Goal: Transaction & Acquisition: Purchase product/service

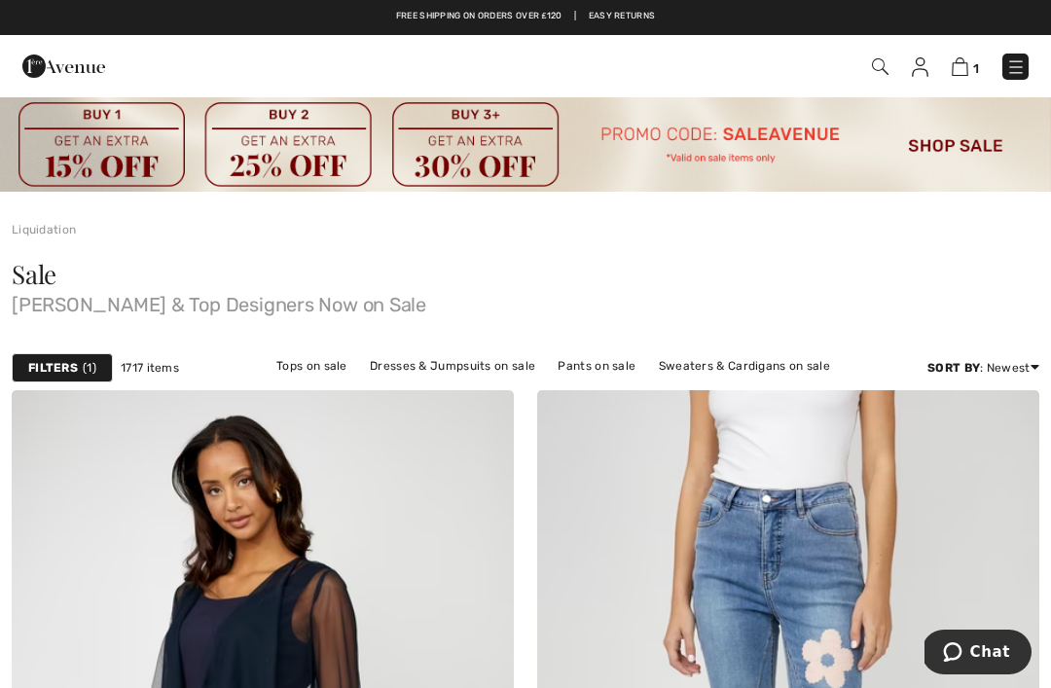
click at [960, 295] on span "Joseph Ribkoff & Top Designers Now on Sale" at bounding box center [526, 300] width 1028 height 27
click at [957, 82] on div "1 Checkout" at bounding box center [741, 67] width 604 height 40
click at [958, 74] on img at bounding box center [960, 66] width 17 height 18
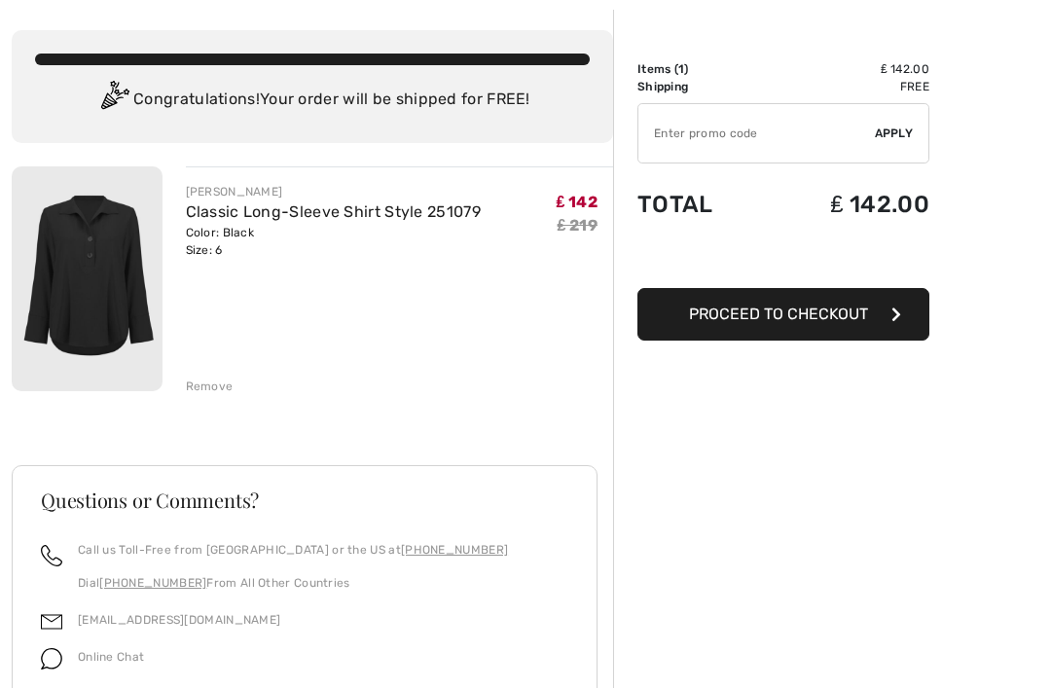
scroll to position [90, 0]
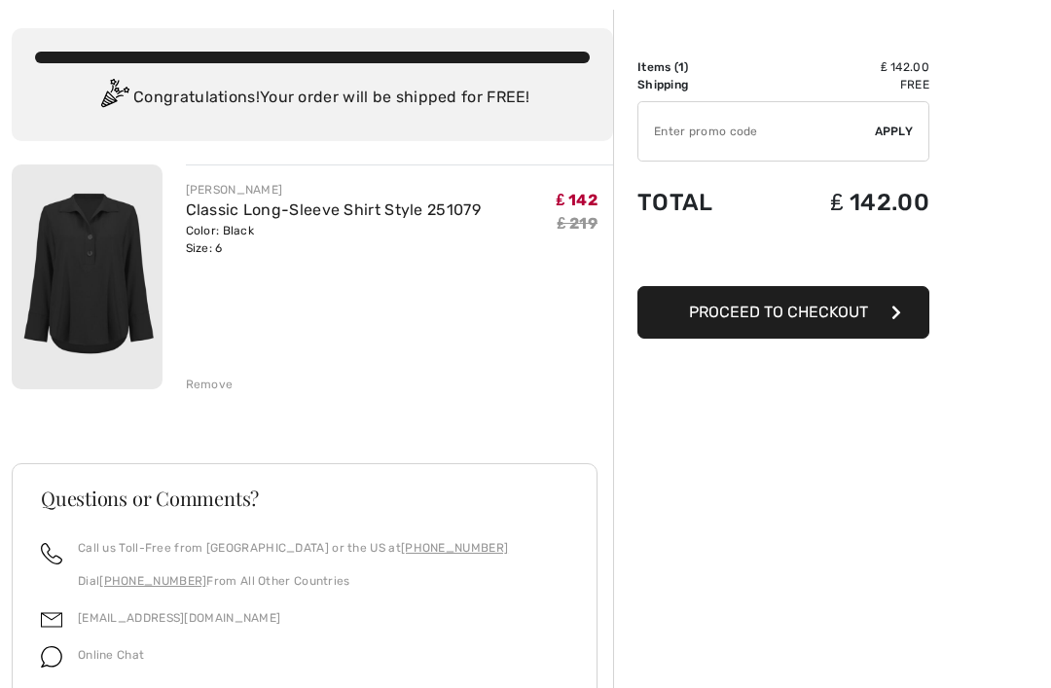
click at [683, 126] on input "TEXT" at bounding box center [756, 131] width 236 height 58
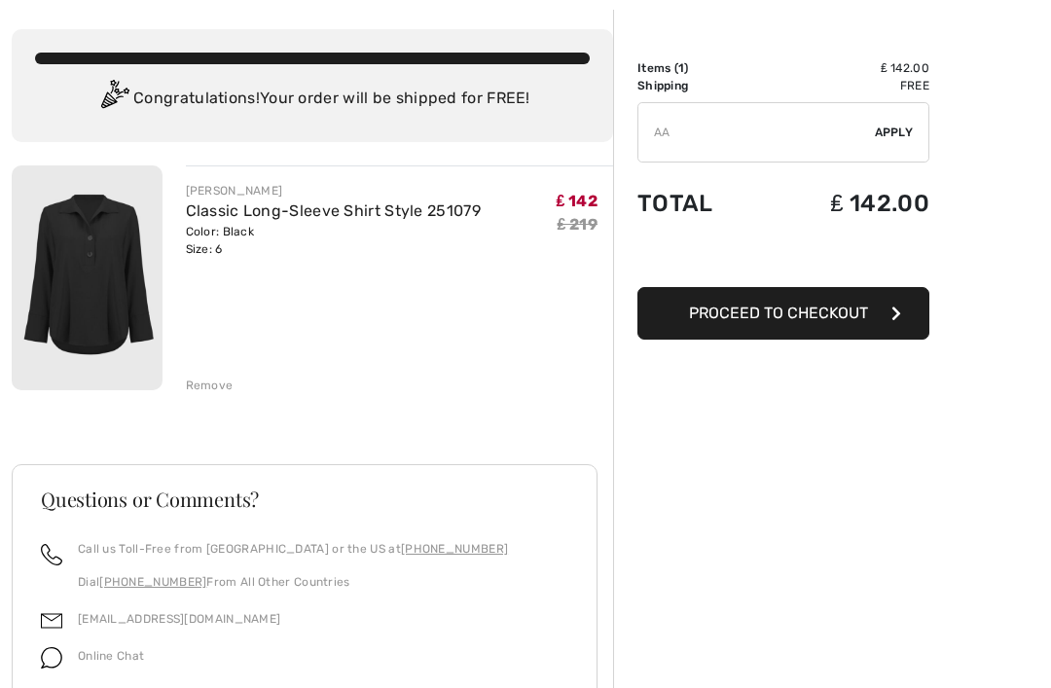
type input "A"
type input "SALEAVENUE"
click at [890, 134] on span "Apply" at bounding box center [894, 133] width 39 height 18
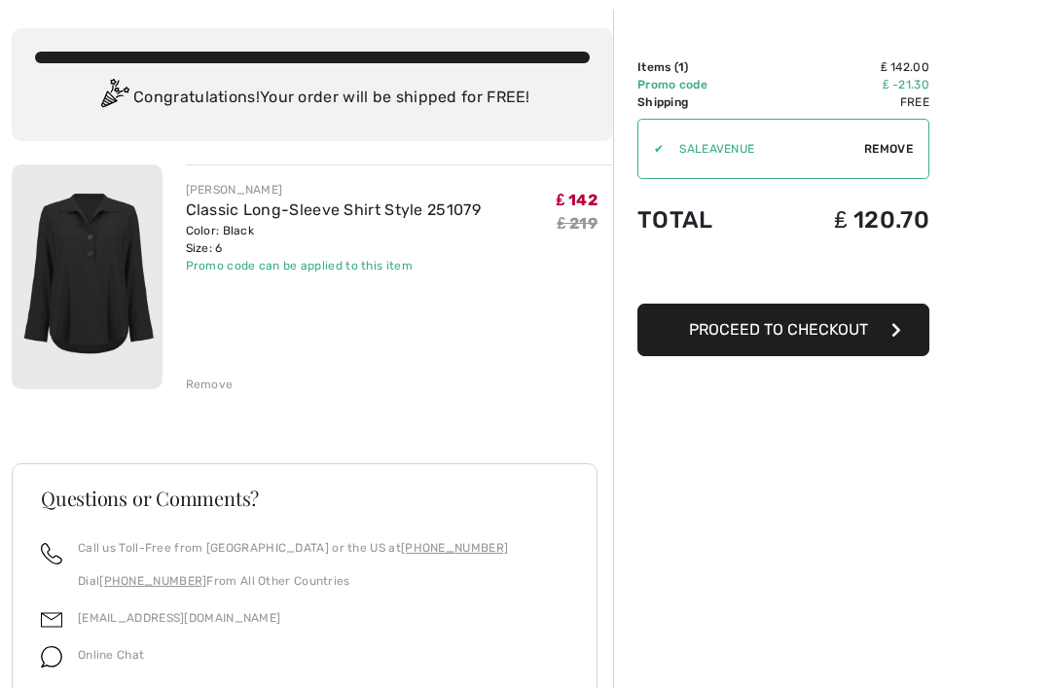
scroll to position [90, 0]
click at [115, 280] on img at bounding box center [87, 276] width 151 height 225
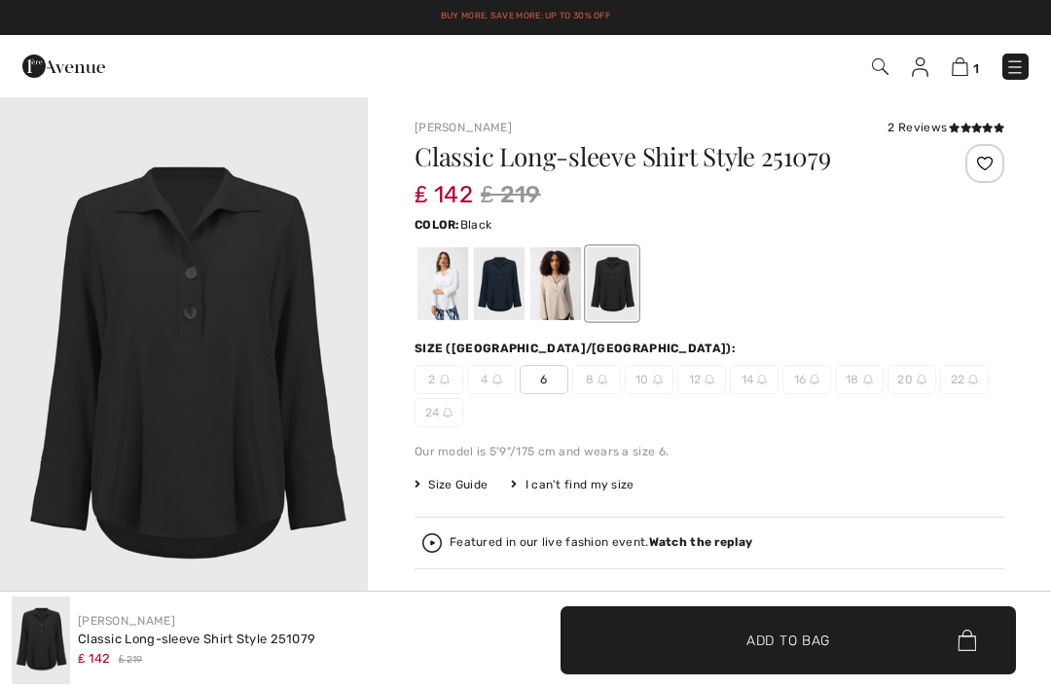
checkbox input "true"
click at [429, 296] on div at bounding box center [442, 283] width 51 height 73
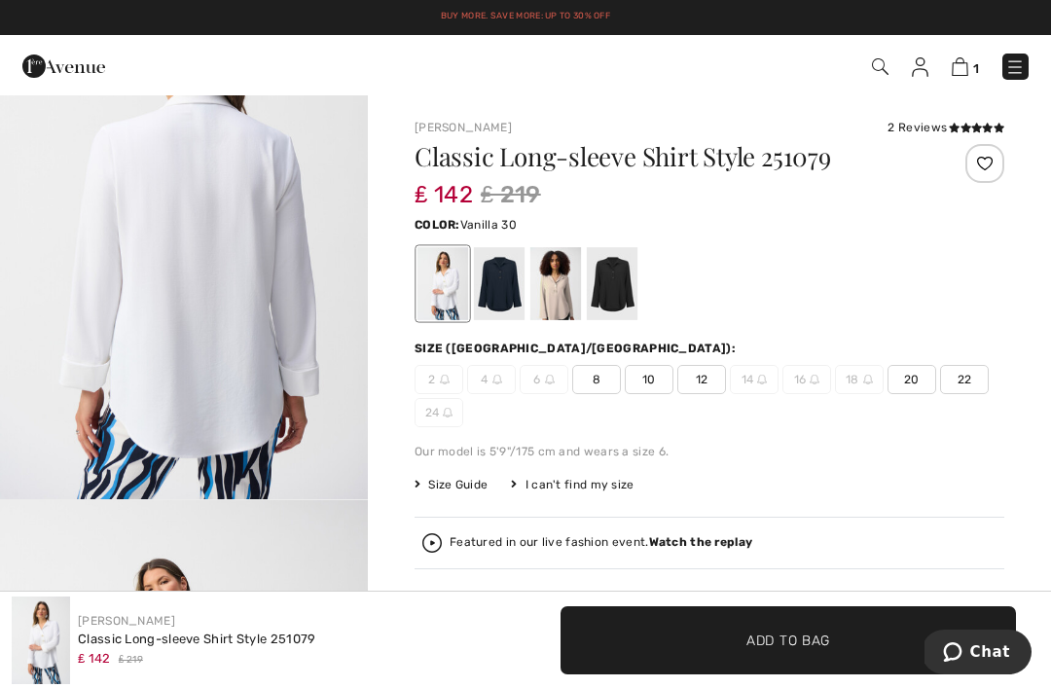
scroll to position [1805, 0]
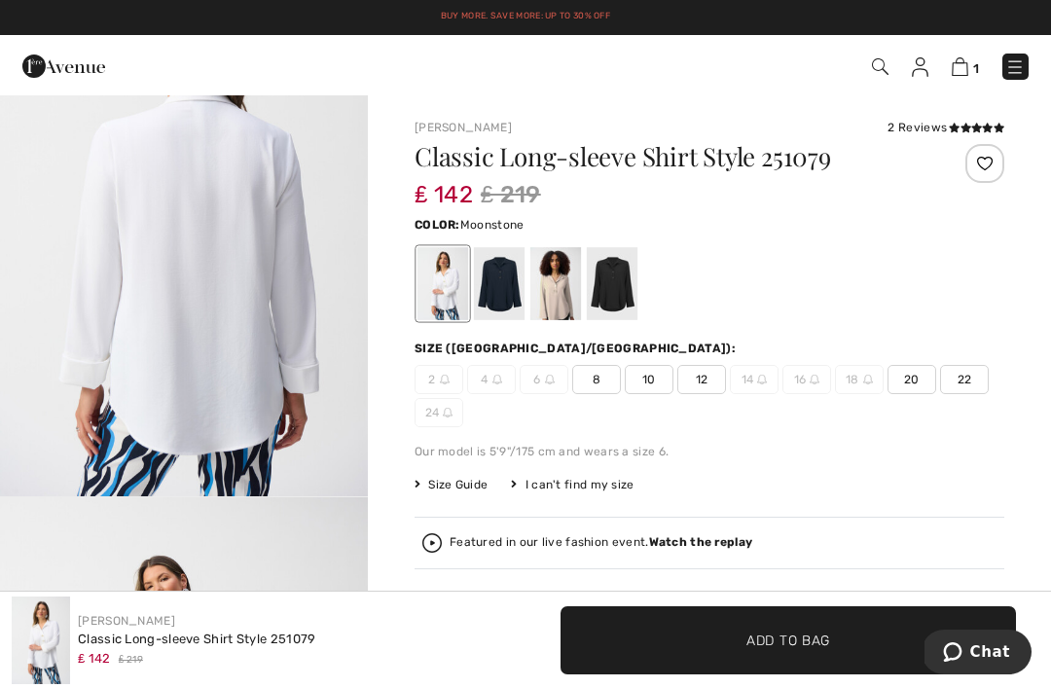
click at [565, 285] on div at bounding box center [555, 283] width 51 height 73
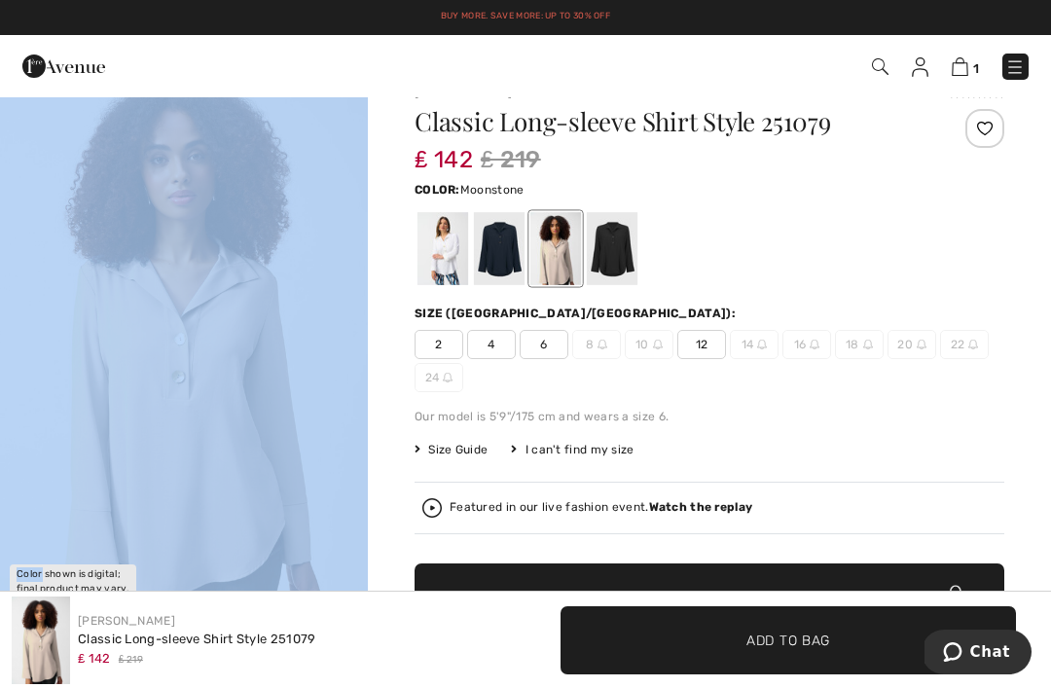
scroll to position [0, 0]
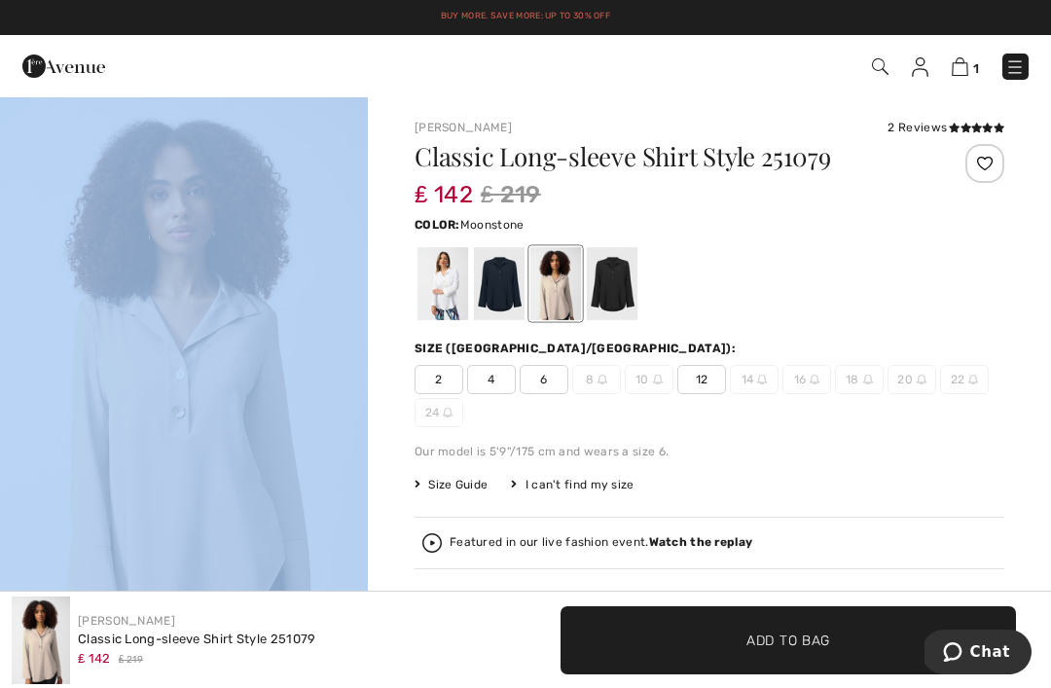
click at [961, 73] on img at bounding box center [960, 66] width 17 height 18
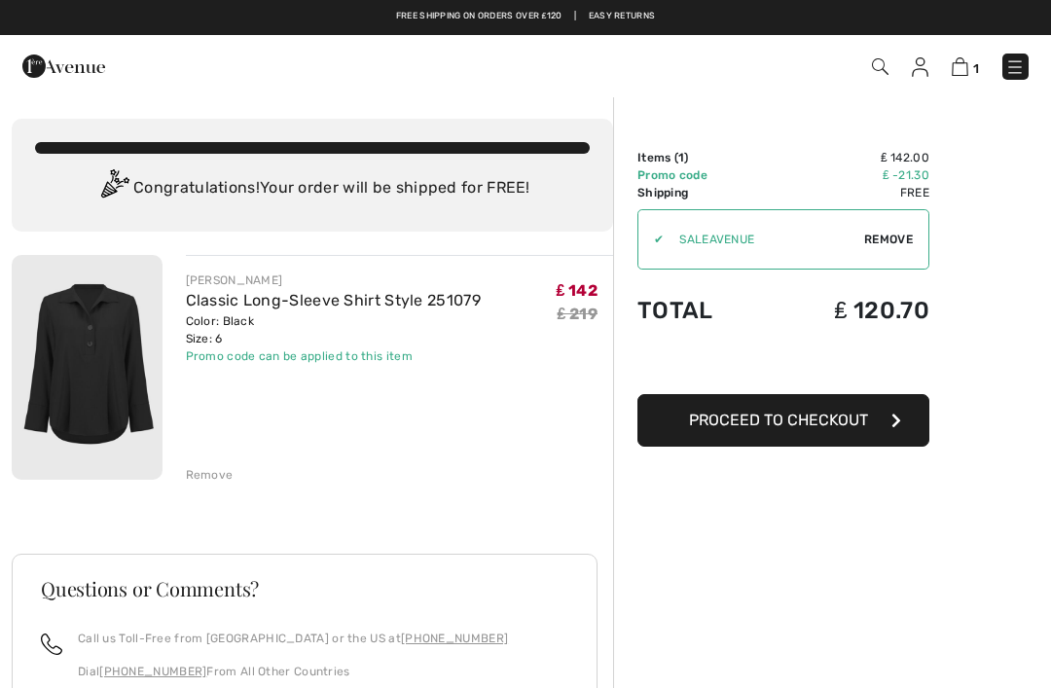
click at [800, 423] on span "Proceed to Checkout" at bounding box center [778, 420] width 179 height 18
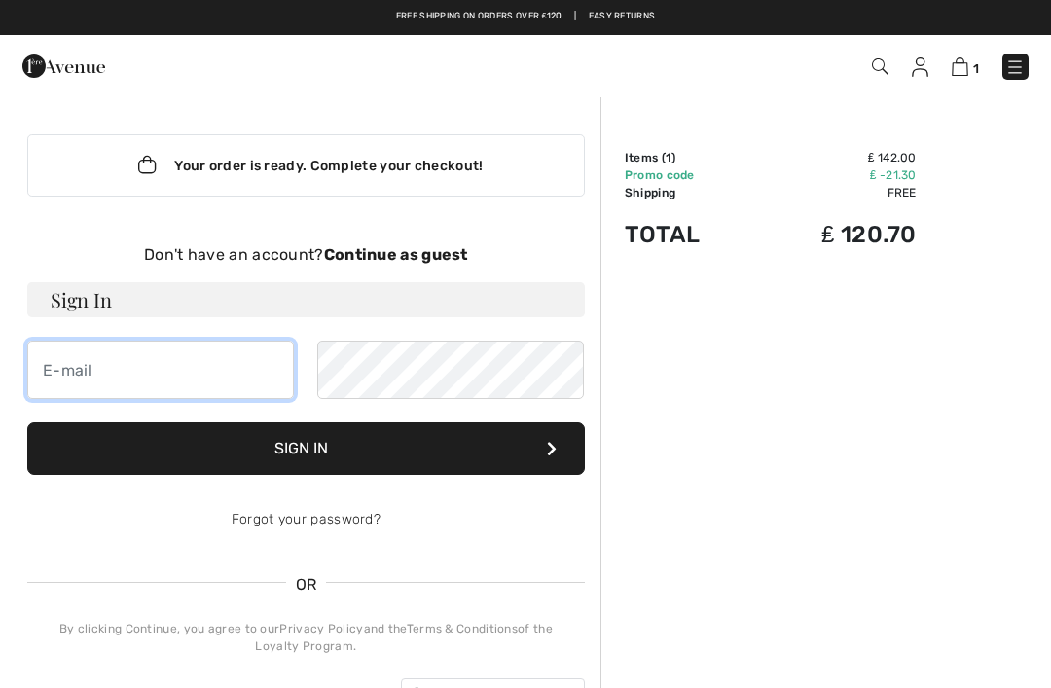
click at [69, 380] on input "email" at bounding box center [160, 370] width 267 height 58
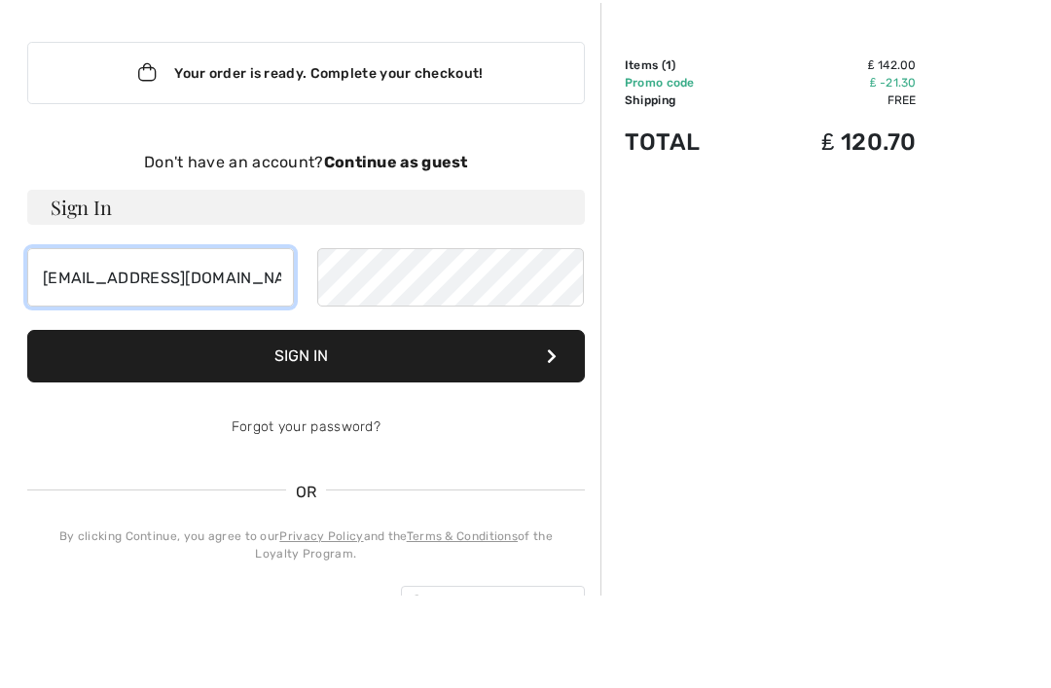
type input "[EMAIL_ADDRESS][DOMAIN_NAME]"
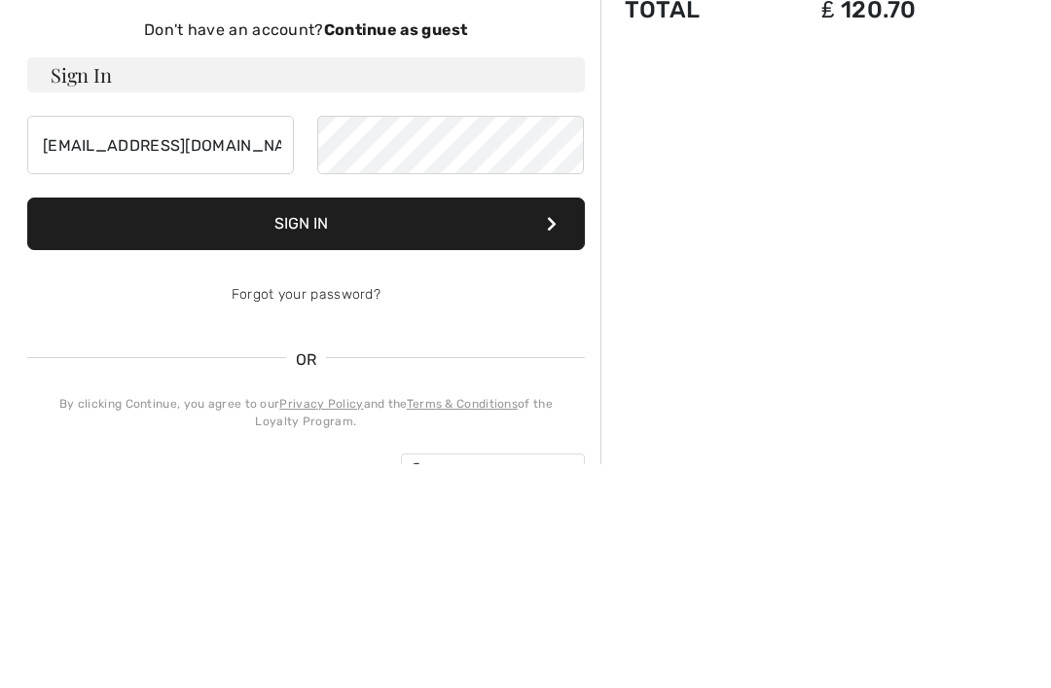
click at [465, 422] on button "Sign In" at bounding box center [306, 448] width 558 height 53
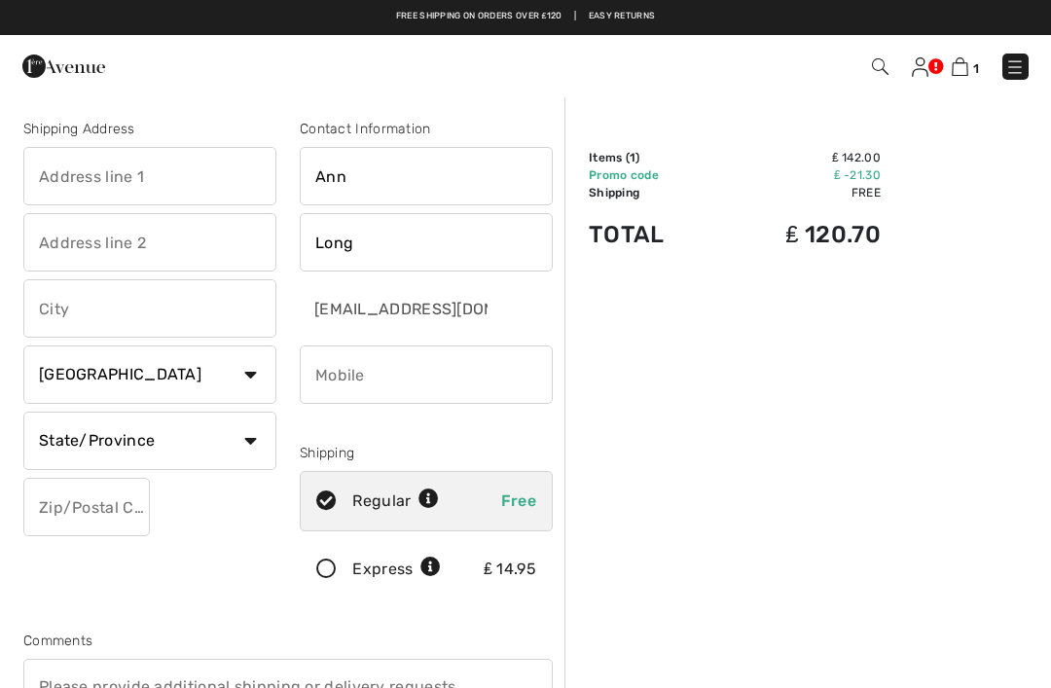
click at [77, 191] on input "text" at bounding box center [149, 176] width 253 height 58
type input "19a RushHill Road"
type input "Uppermill"
type input "Oldham"
select select "GB"
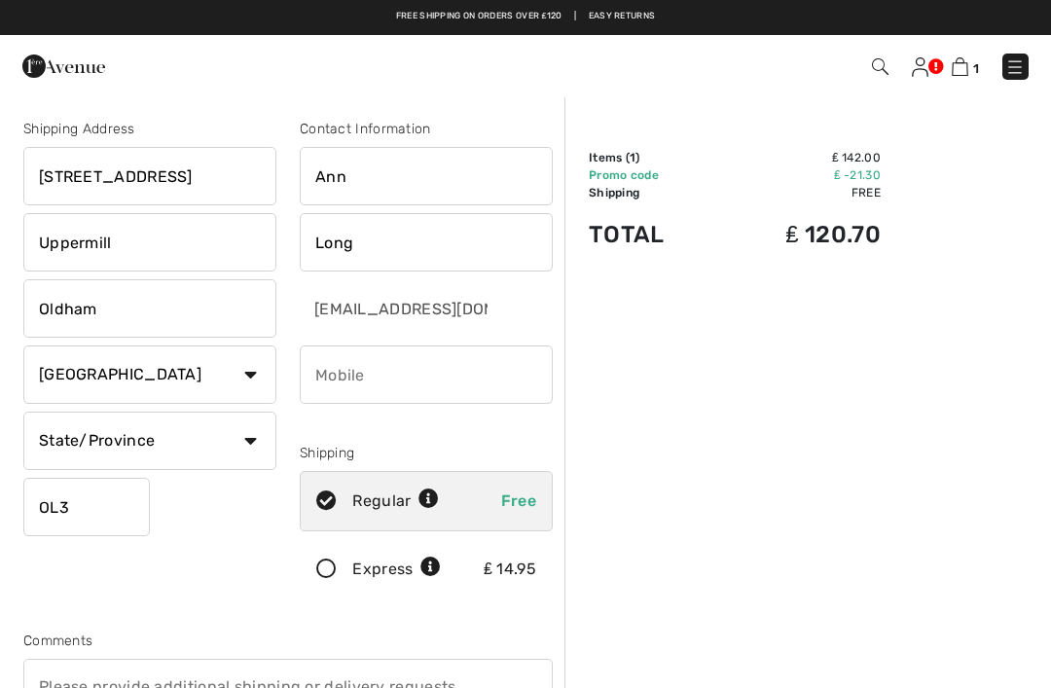
type input "OL36JD"
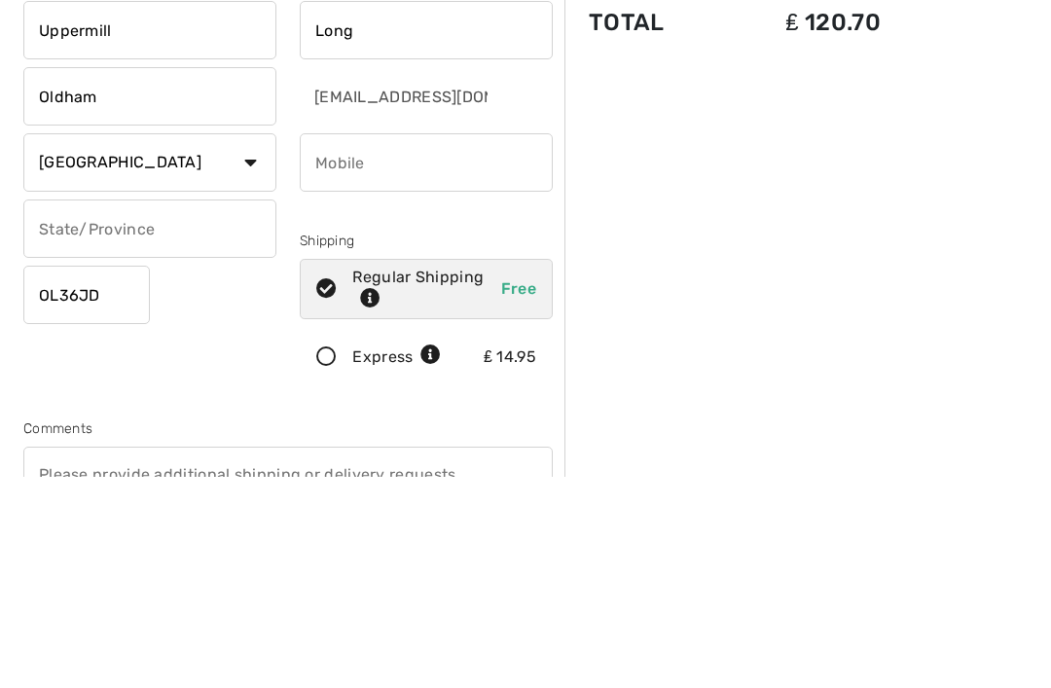
click at [404, 252] on div "Contact Information Ann Long annlong2011@hotmail.co.uk Shipping Regular Shippin…" at bounding box center [426, 363] width 276 height 488
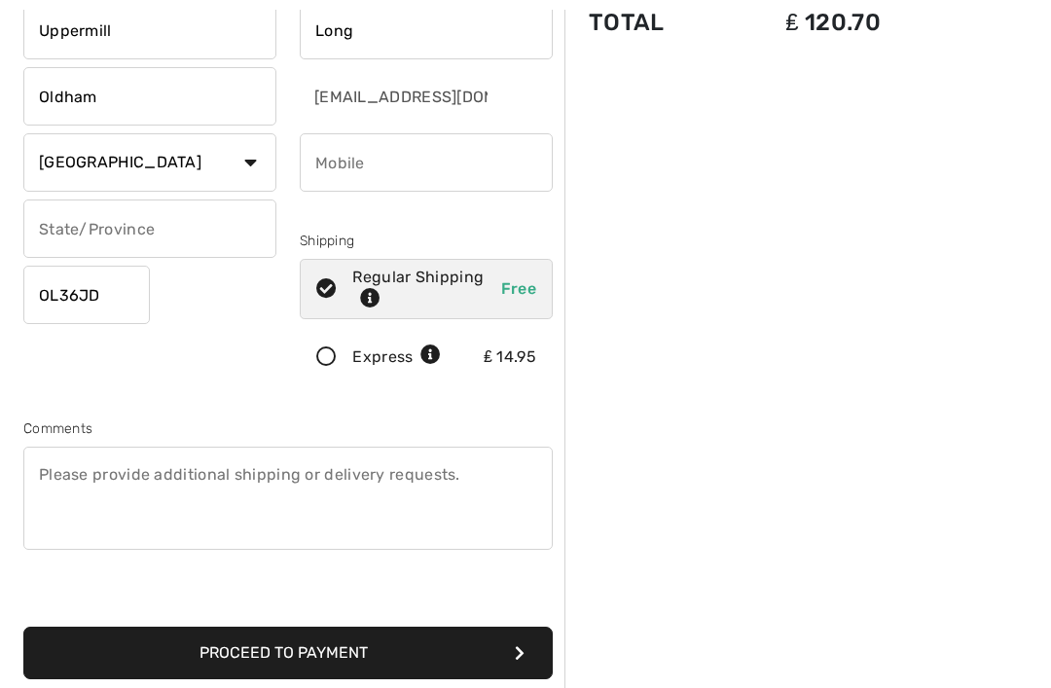
click at [114, 234] on input "text" at bounding box center [149, 228] width 253 height 58
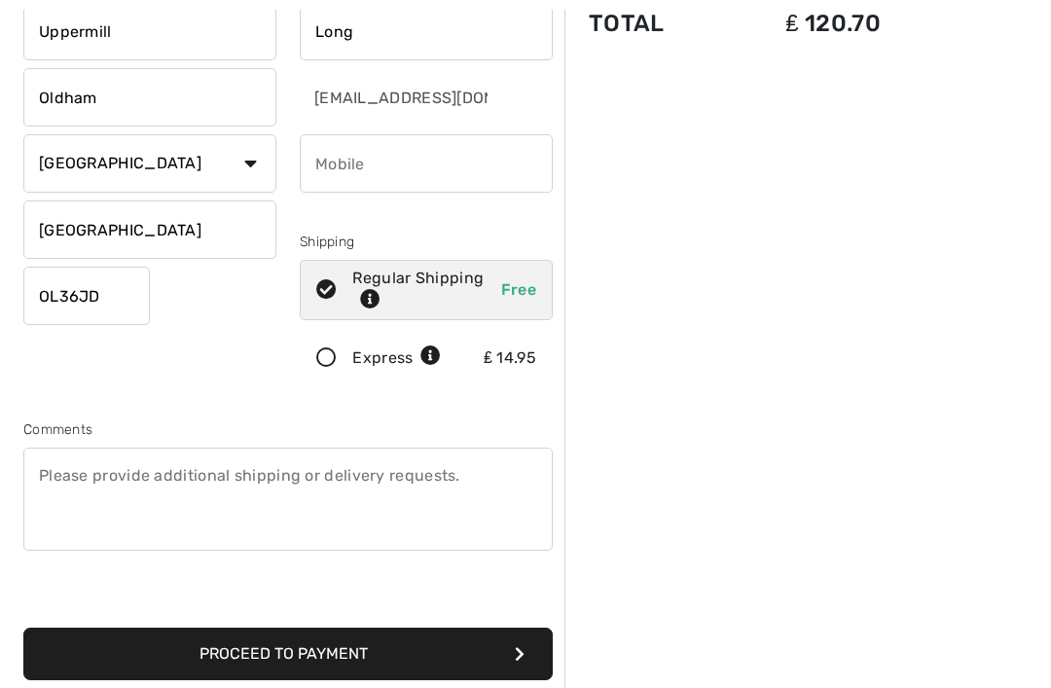
type input "Manchester"
click at [334, 170] on input "phone" at bounding box center [426, 163] width 253 height 58
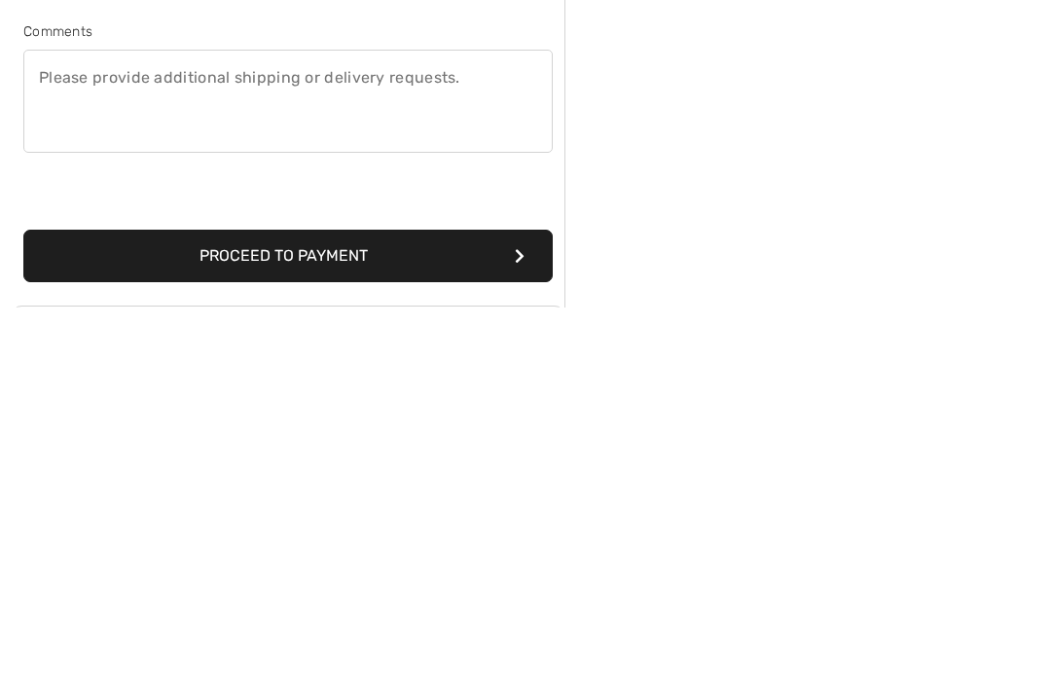
type input "47730041775"
click at [374, 611] on button "Proceed to Payment" at bounding box center [287, 637] width 529 height 53
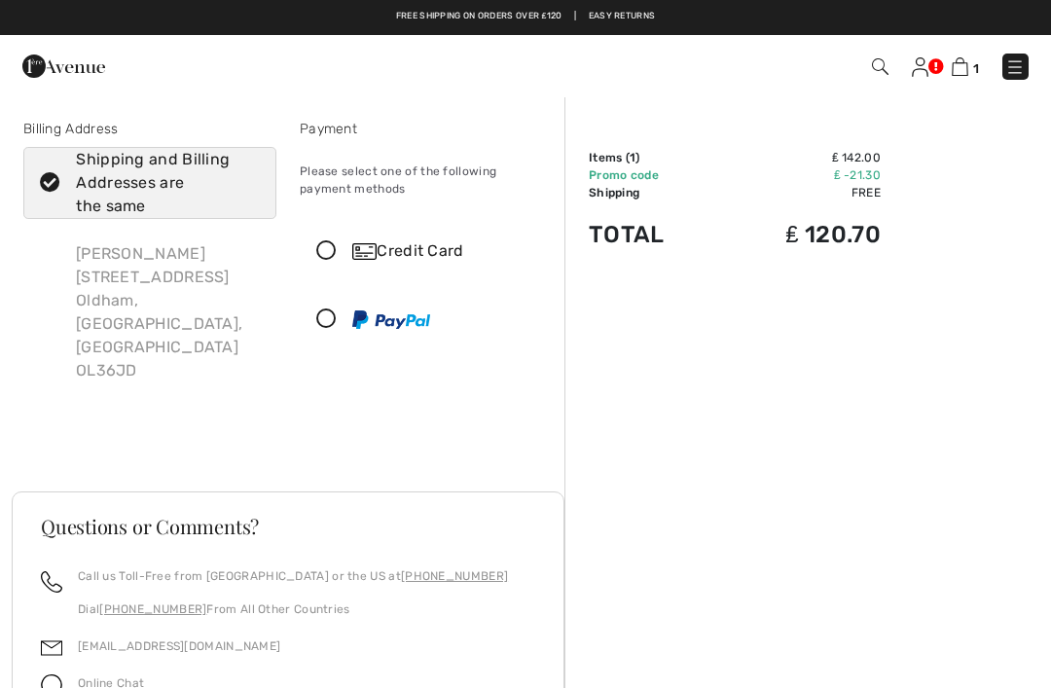
click at [332, 256] on icon at bounding box center [327, 251] width 52 height 20
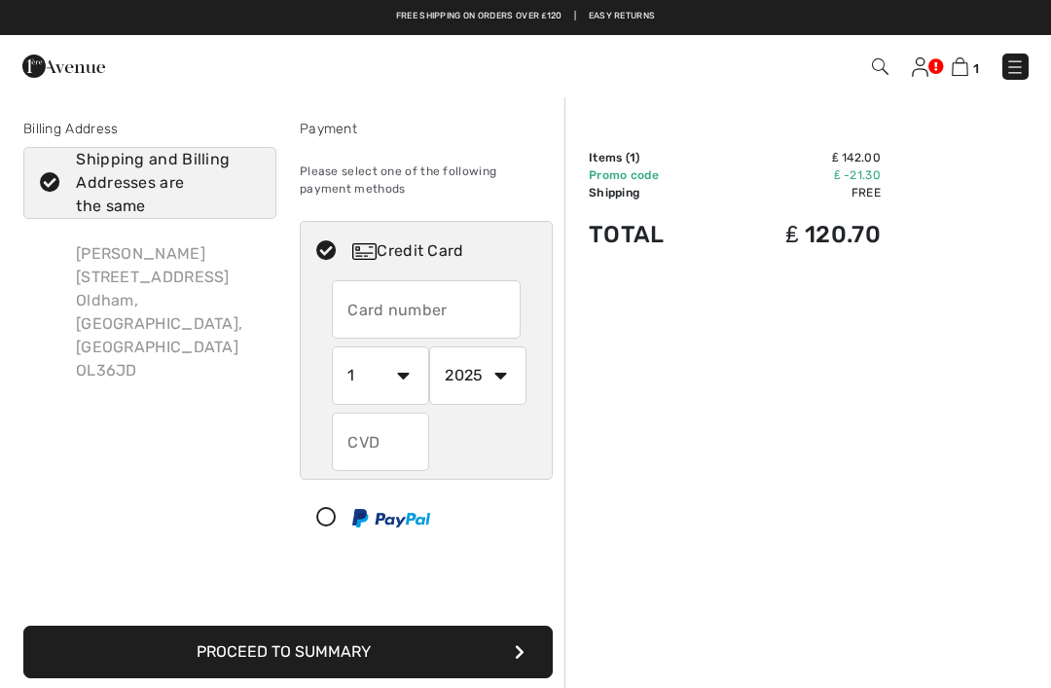
click at [372, 307] on input "text" at bounding box center [426, 309] width 189 height 58
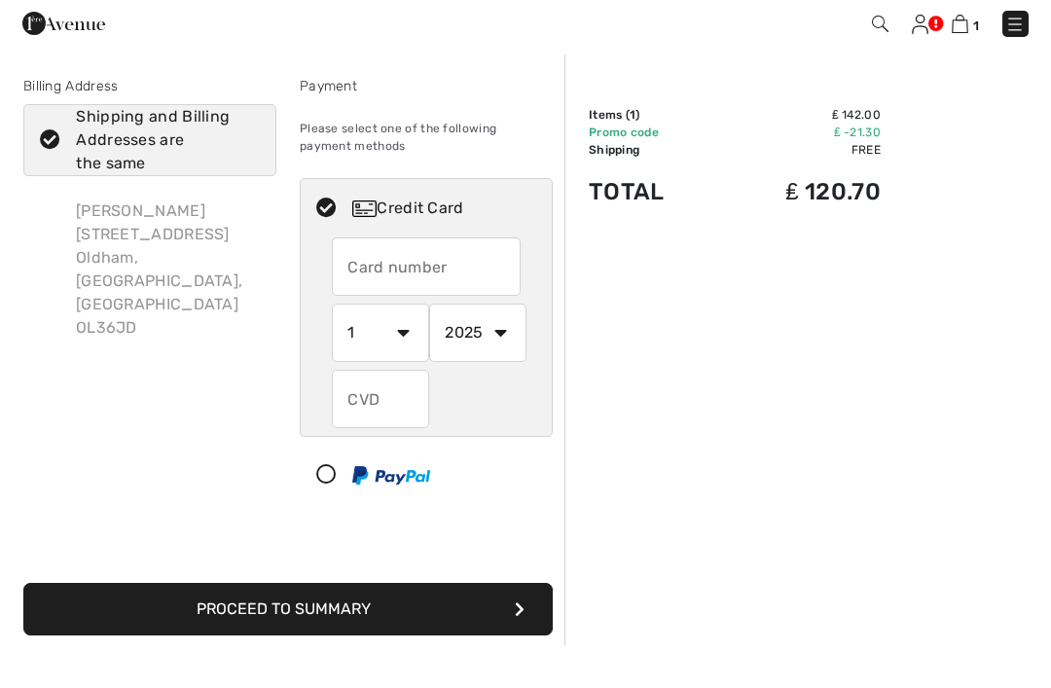
click at [858, 184] on td "Free" at bounding box center [799, 193] width 163 height 18
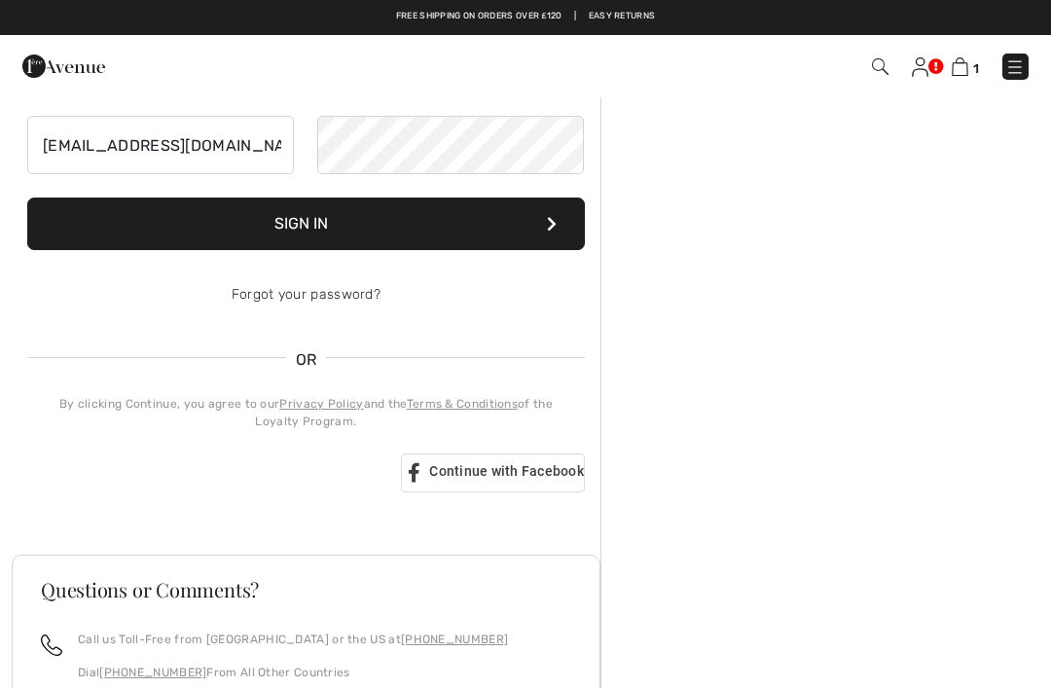
click at [1002, 63] on link at bounding box center [1015, 67] width 26 height 26
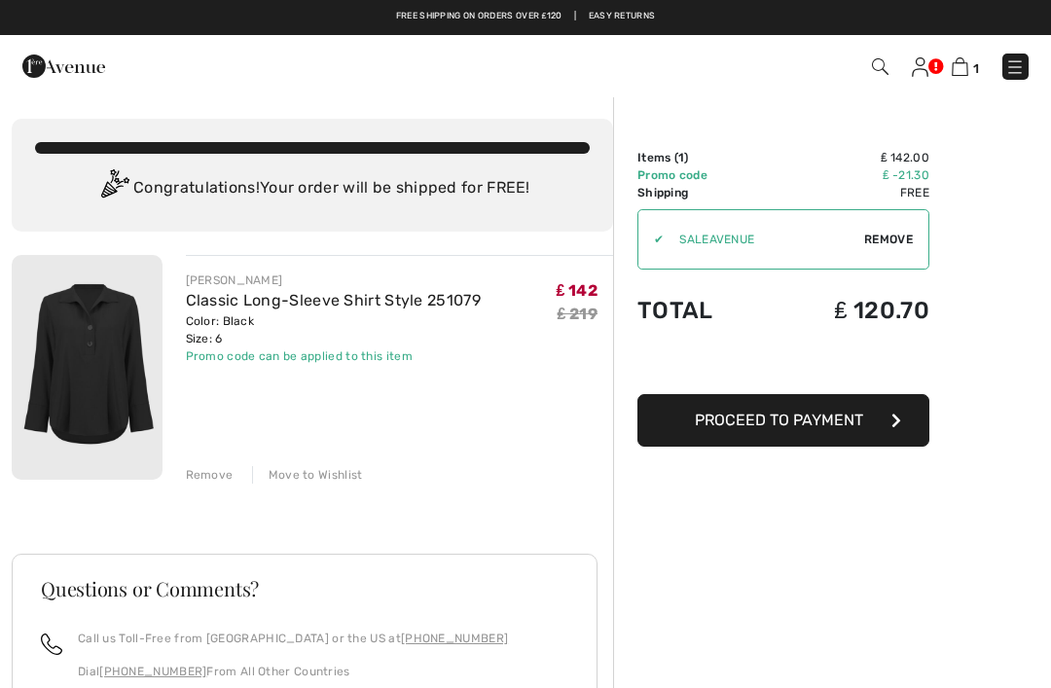
click at [811, 425] on span "Proceed to Payment" at bounding box center [779, 420] width 168 height 18
click at [885, 422] on button "Proceed to Payment" at bounding box center [783, 420] width 292 height 53
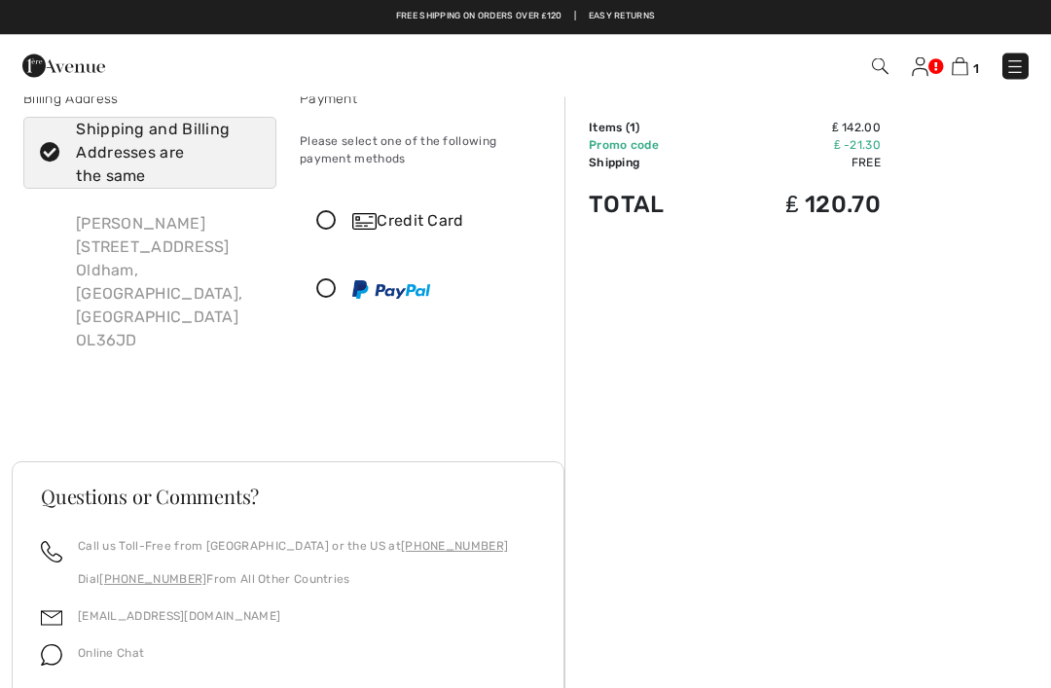
scroll to position [17, 0]
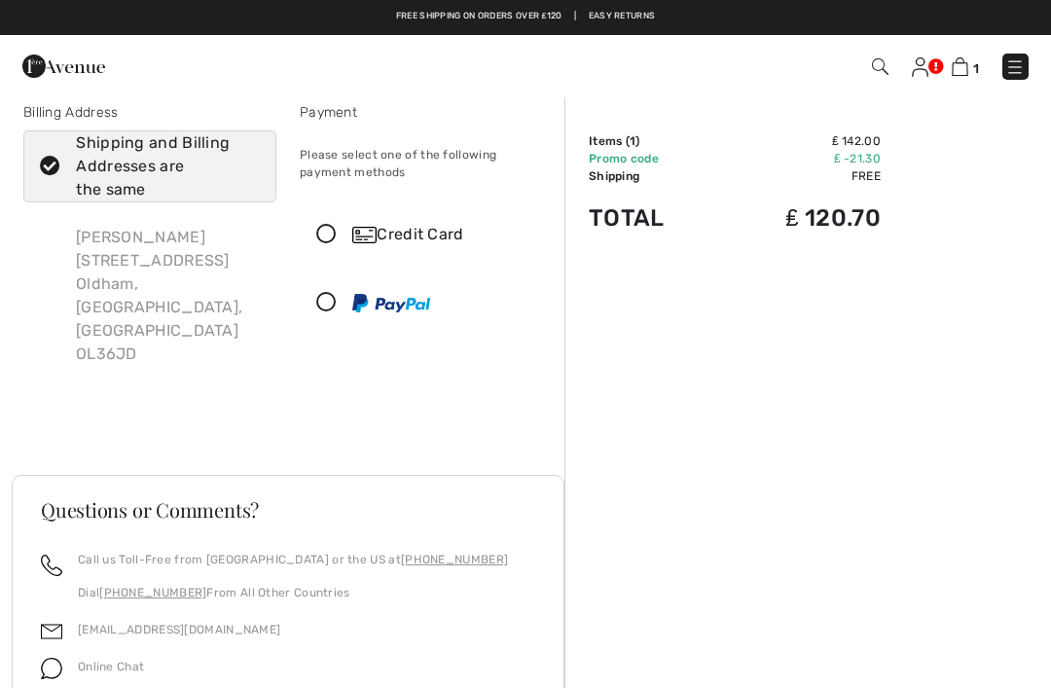
click at [333, 238] on icon at bounding box center [327, 235] width 52 height 20
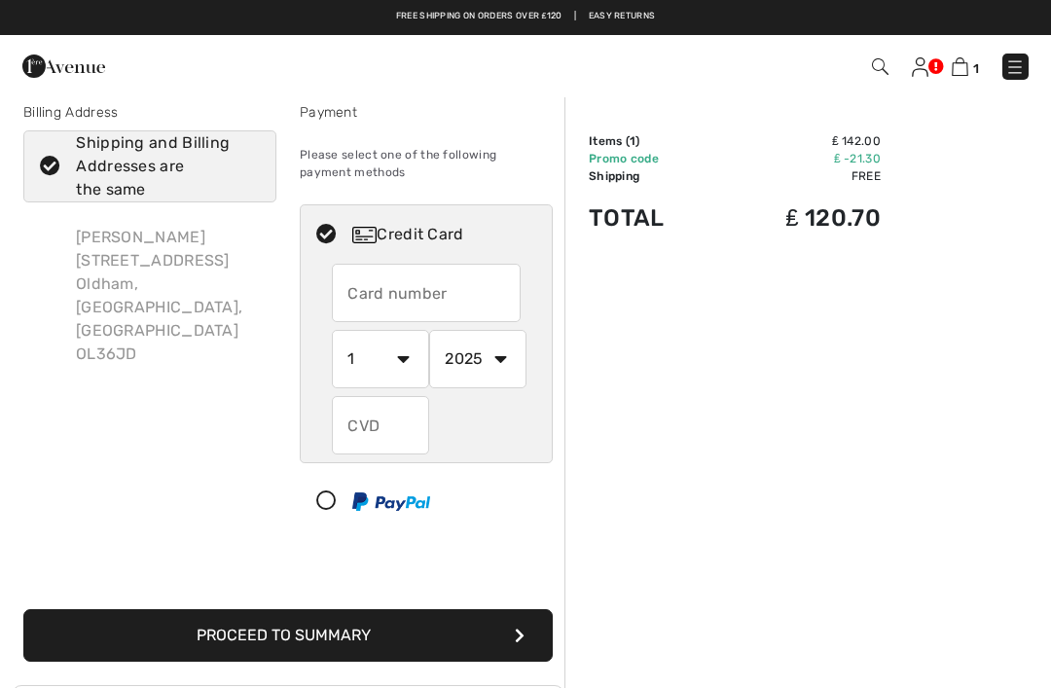
click at [390, 303] on input "text" at bounding box center [426, 293] width 189 height 58
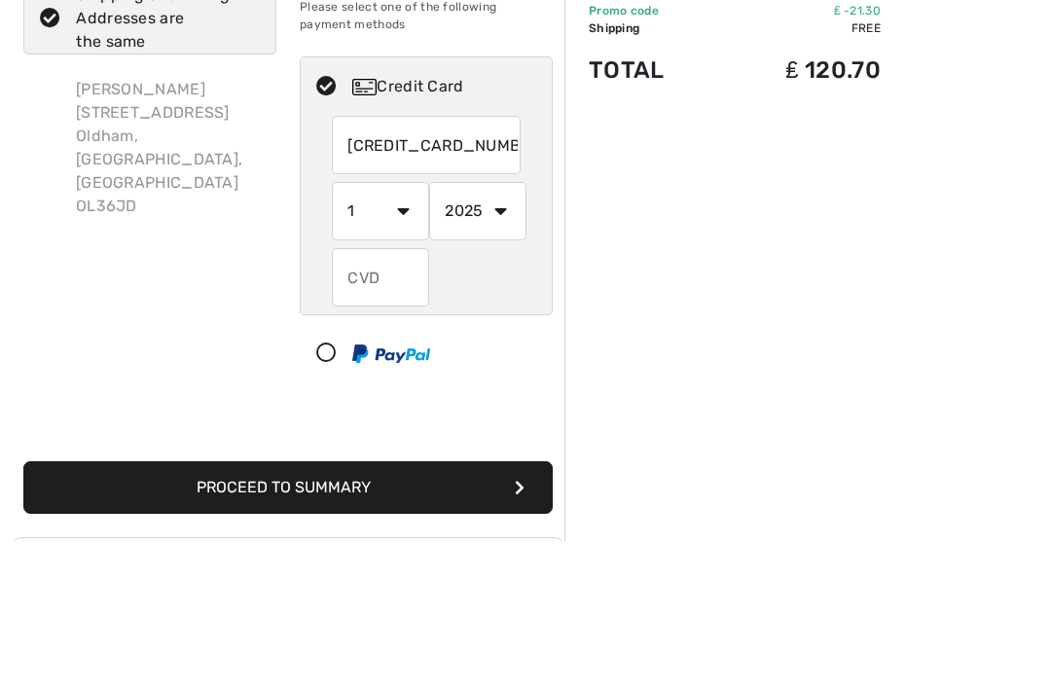
type input "4659025611758080"
click at [370, 330] on select "1 2 3 4 5 6 7 8 9 10 11 12" at bounding box center [380, 359] width 97 height 58
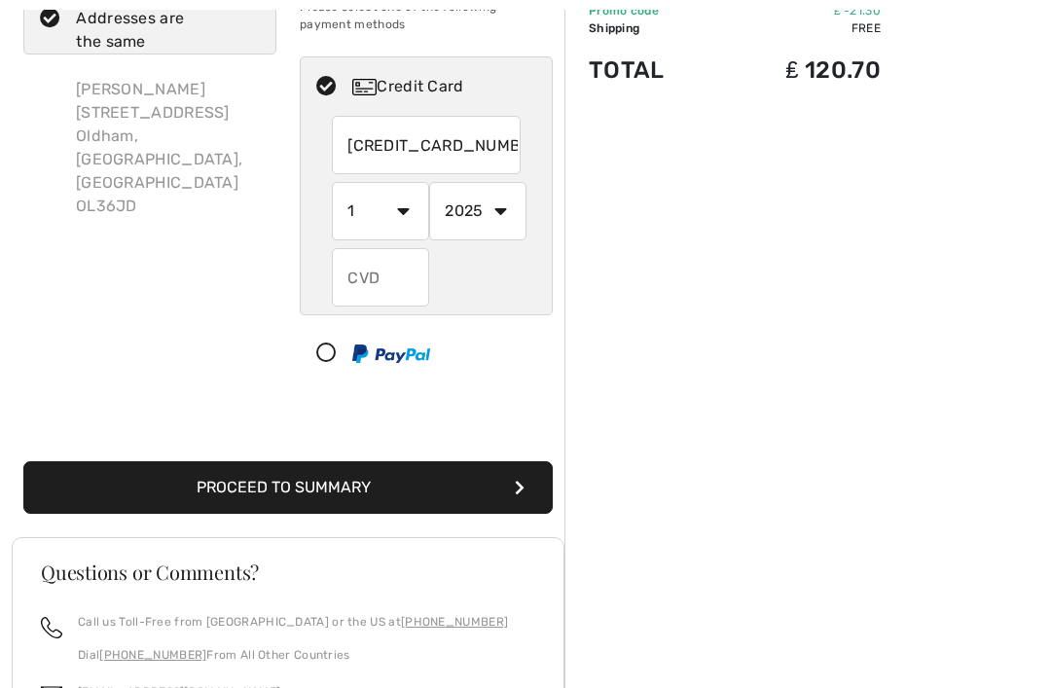
click at [404, 212] on select "1 2 3 4 5 6 7 8 9 10 11 12" at bounding box center [380, 211] width 97 height 58
select select "3"
click at [494, 226] on select "2025 2026 2027 2028 2029 2030 2031 2032 2033 2034 2035" at bounding box center [477, 211] width 97 height 58
select select "2030"
click at [382, 281] on input "text" at bounding box center [380, 277] width 97 height 58
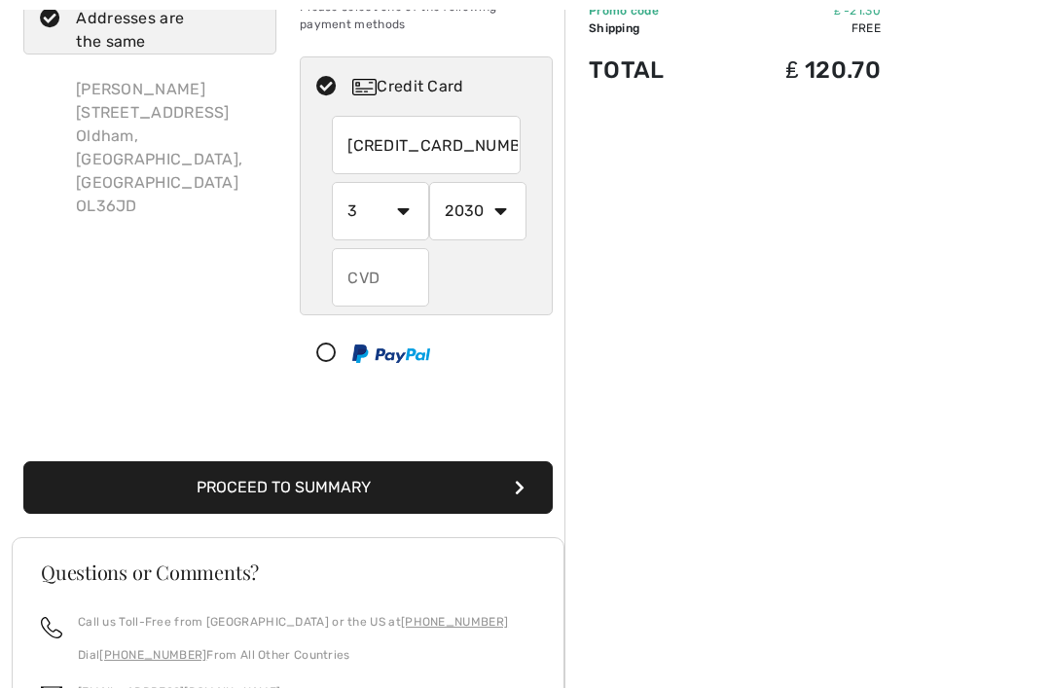
scroll to position [163, 0]
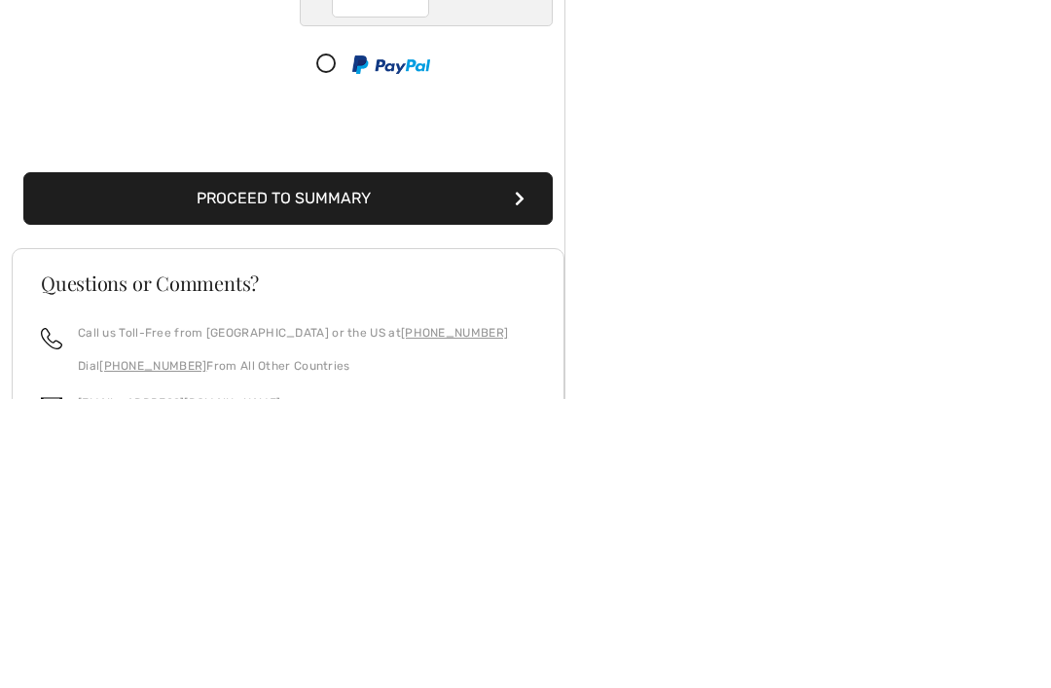
type input "215"
click at [502, 462] on button "Proceed to Summary" at bounding box center [287, 488] width 529 height 53
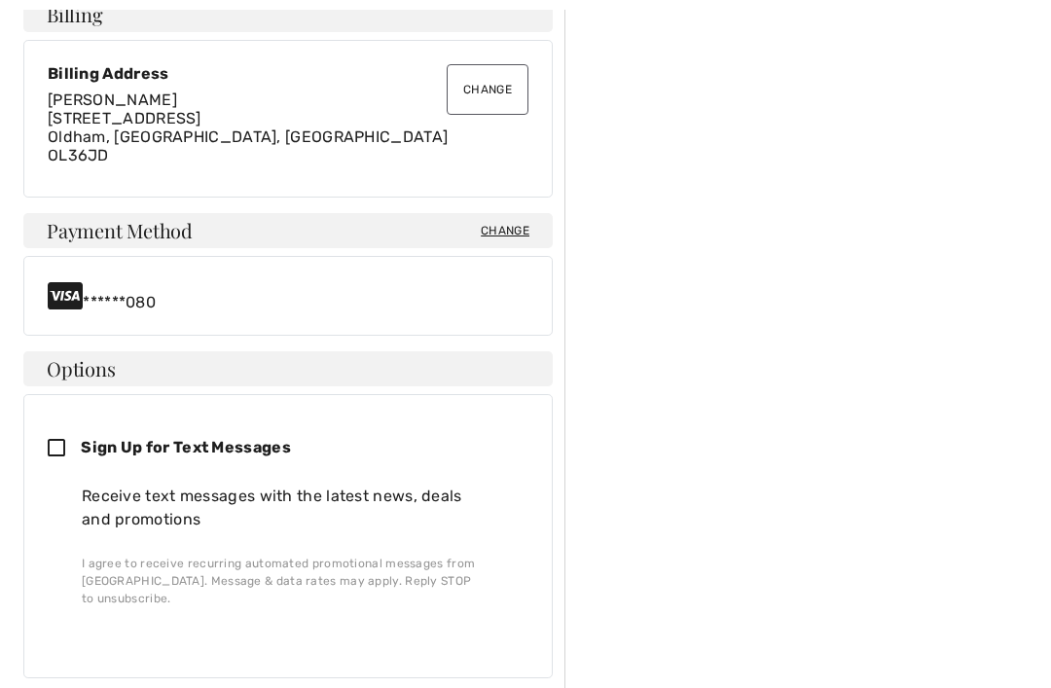
scroll to position [588, 0]
click at [66, 439] on icon at bounding box center [64, 449] width 33 height 20
checkbox input "true"
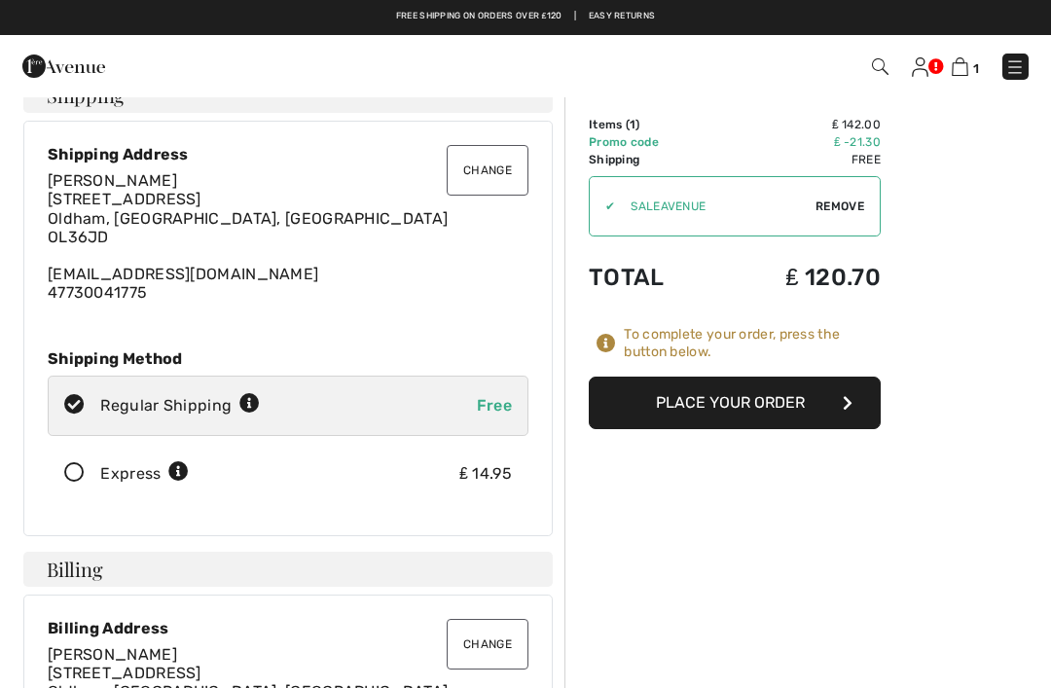
scroll to position [0, 0]
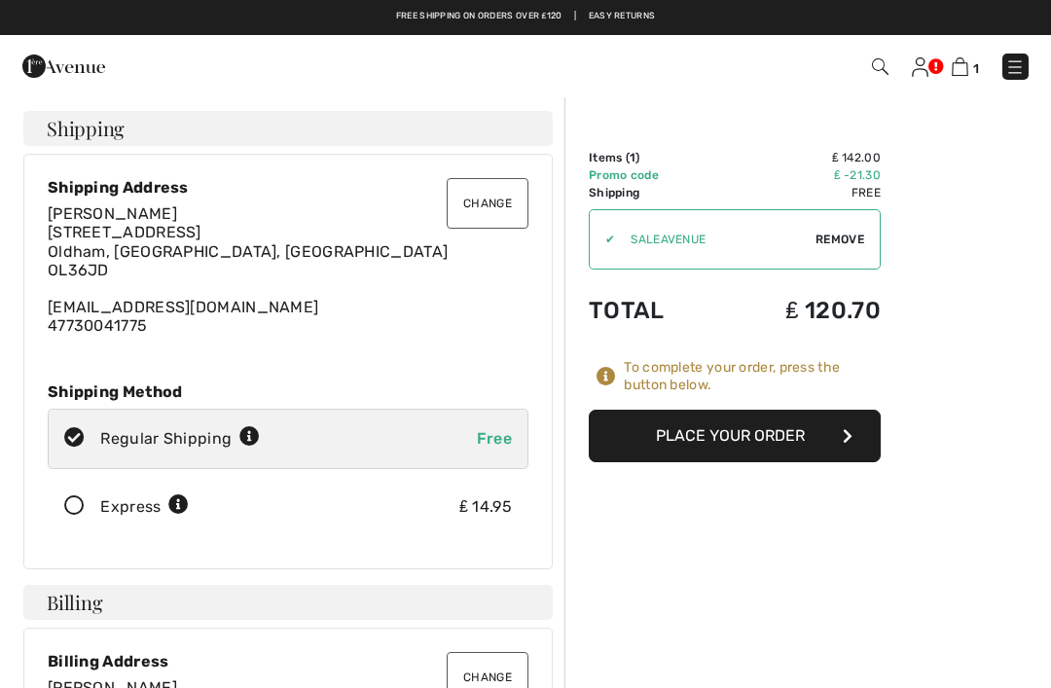
click at [844, 435] on icon "button" at bounding box center [848, 436] width 10 height 16
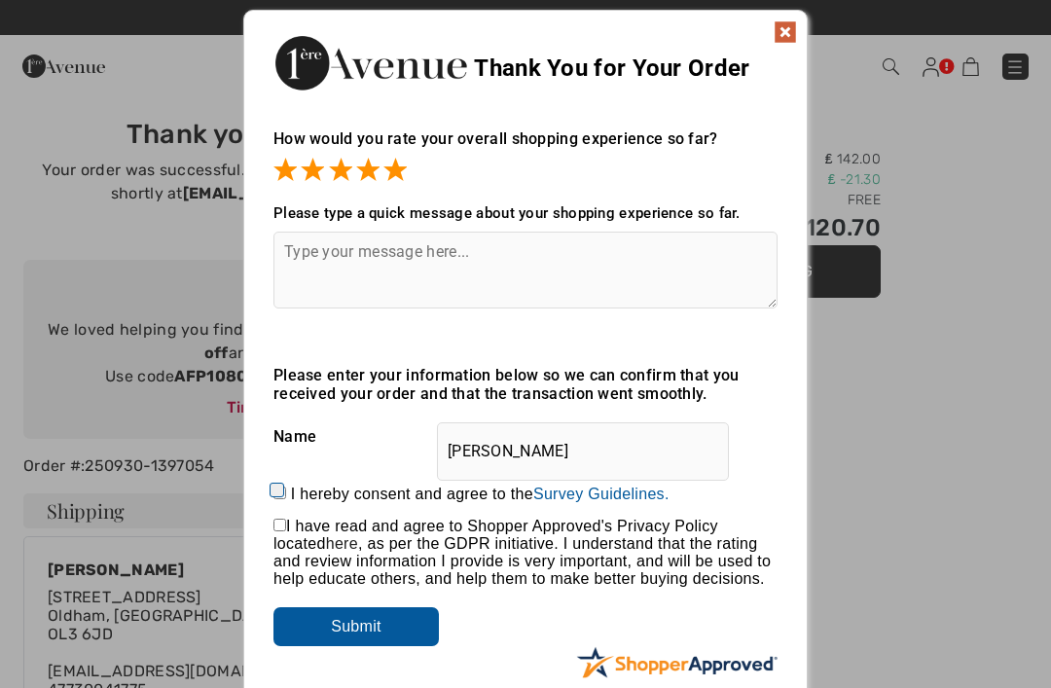
click at [316, 275] on textarea at bounding box center [525, 270] width 504 height 77
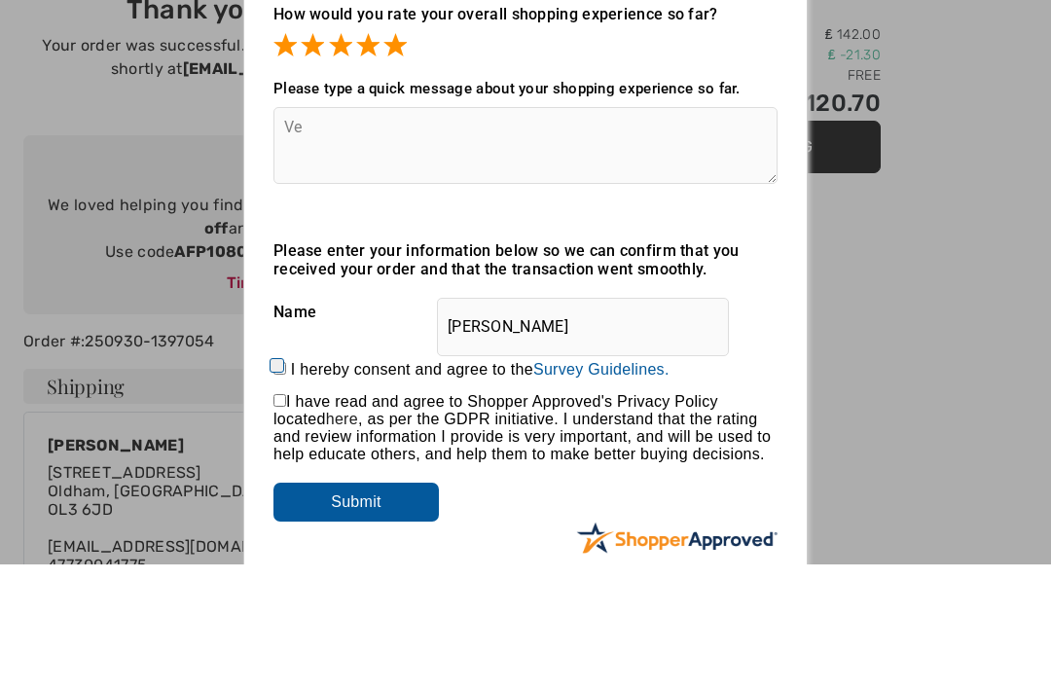
type textarea "V"
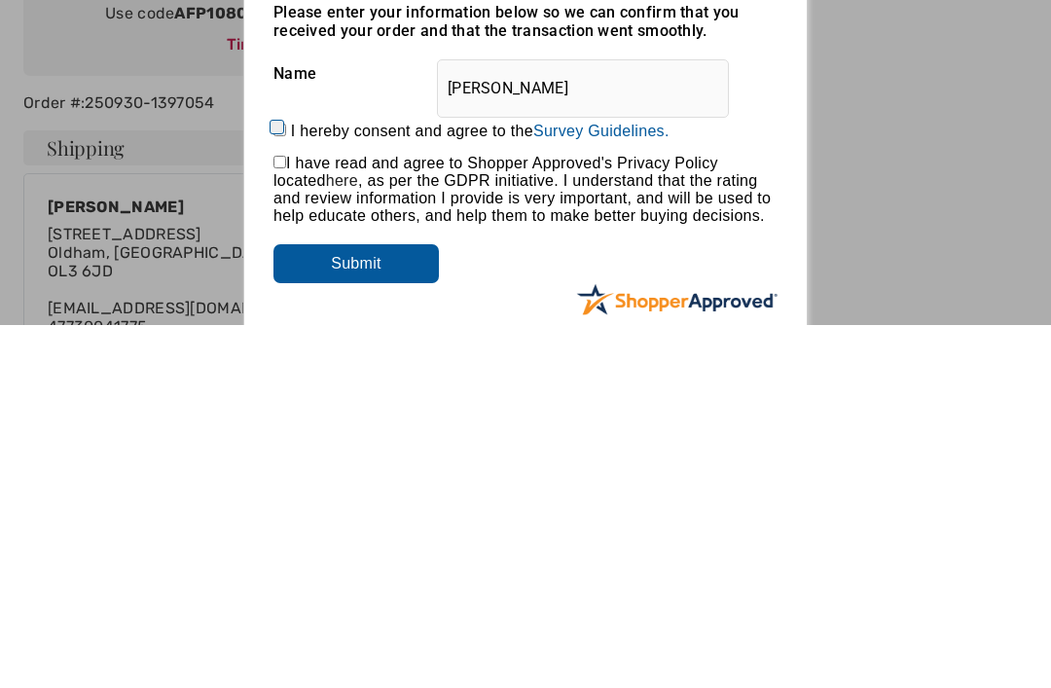
click at [361, 607] on input "Submit" at bounding box center [355, 626] width 165 height 39
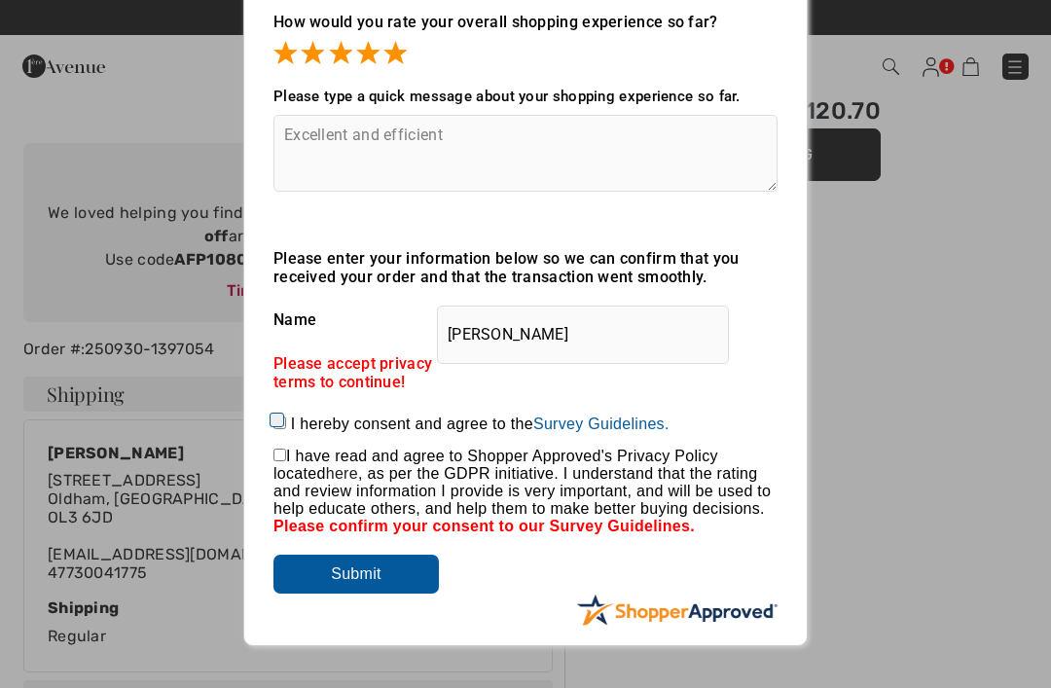
scroll to position [116, 0]
click at [481, 144] on textarea "Excellent and efficient" at bounding box center [525, 154] width 504 height 77
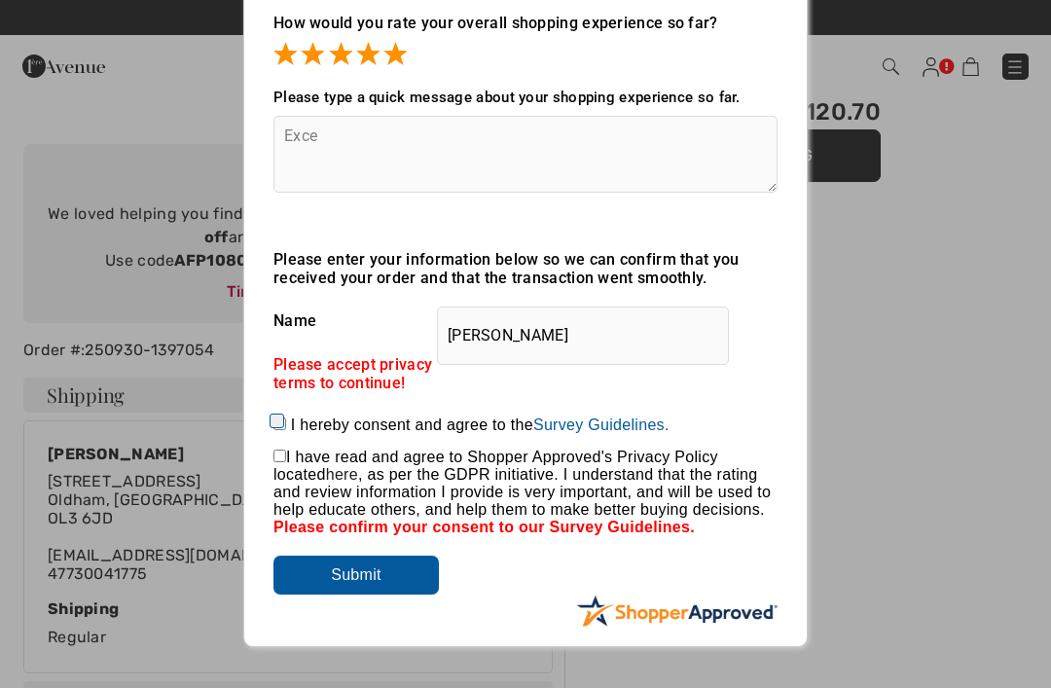
type textarea "Exc"
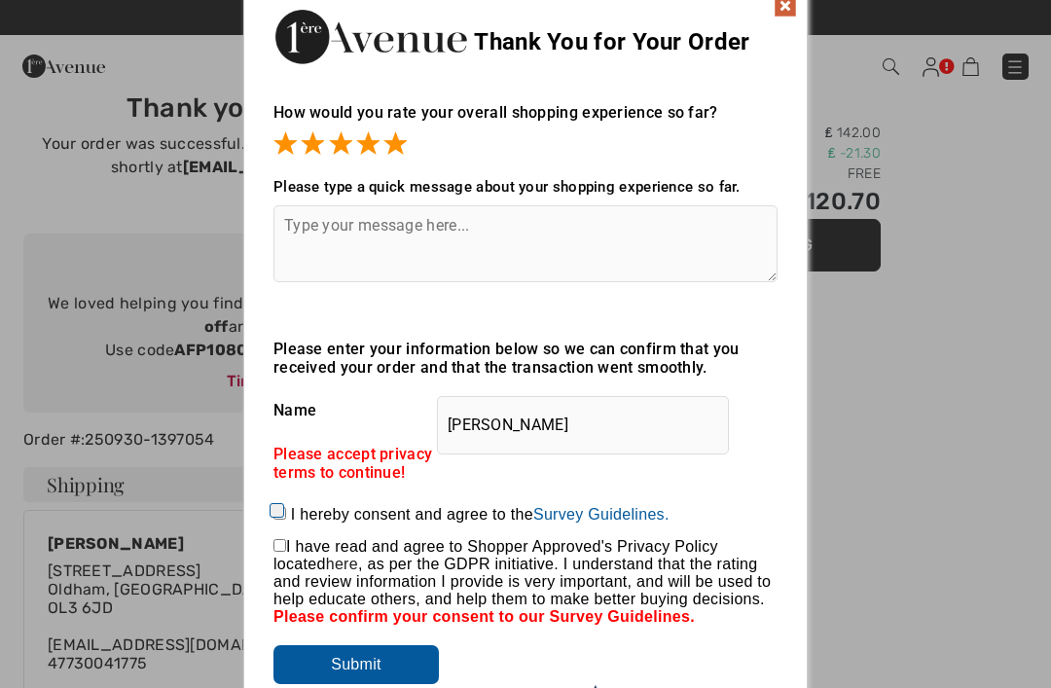
scroll to position [0, 0]
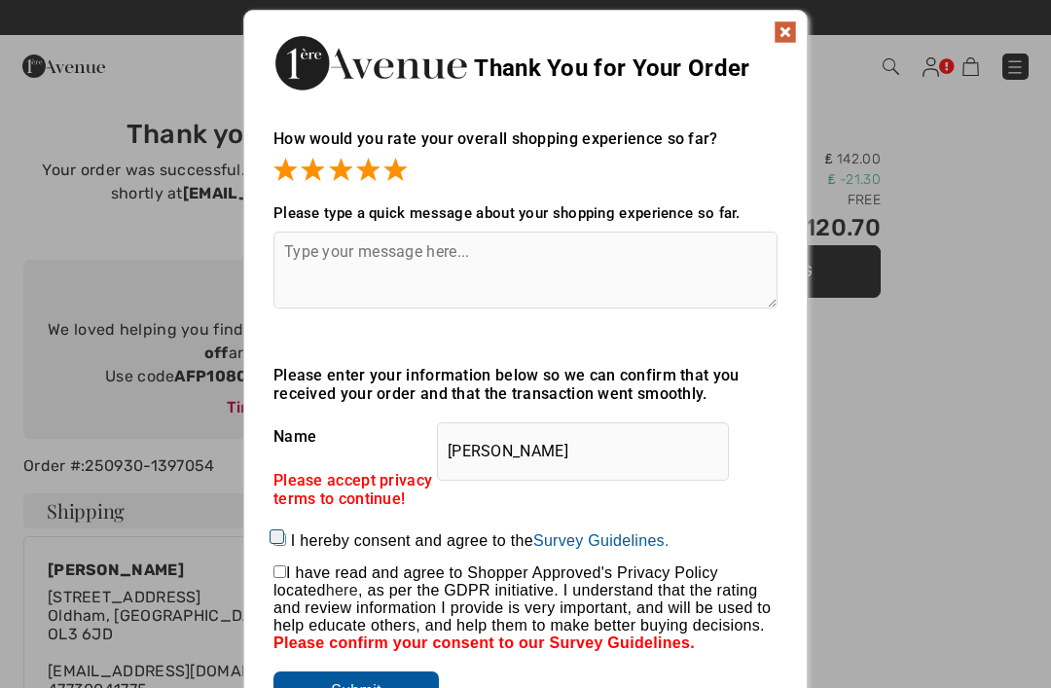
click at [778, 36] on img at bounding box center [785, 31] width 23 height 23
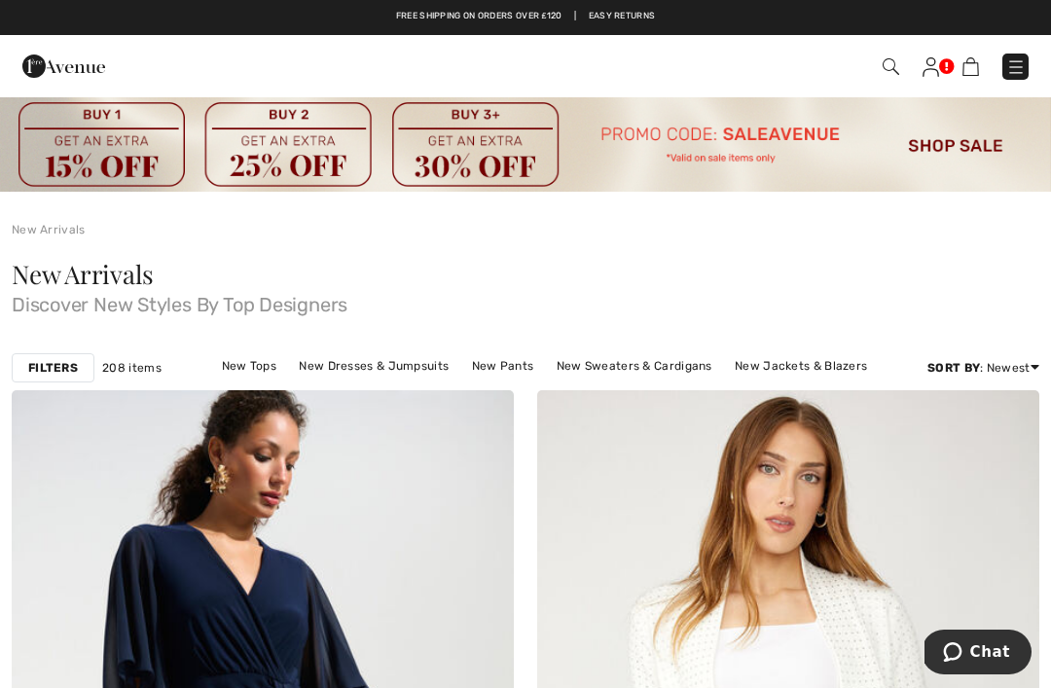
click at [509, 368] on link "New Pants" at bounding box center [503, 365] width 82 height 25
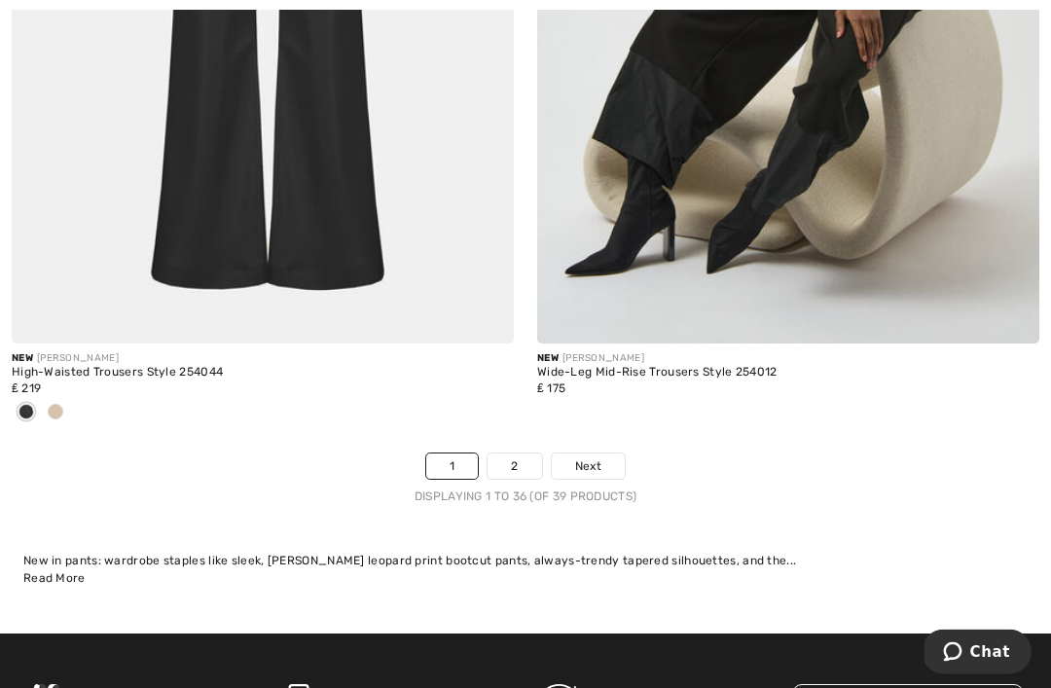
scroll to position [15509, 0]
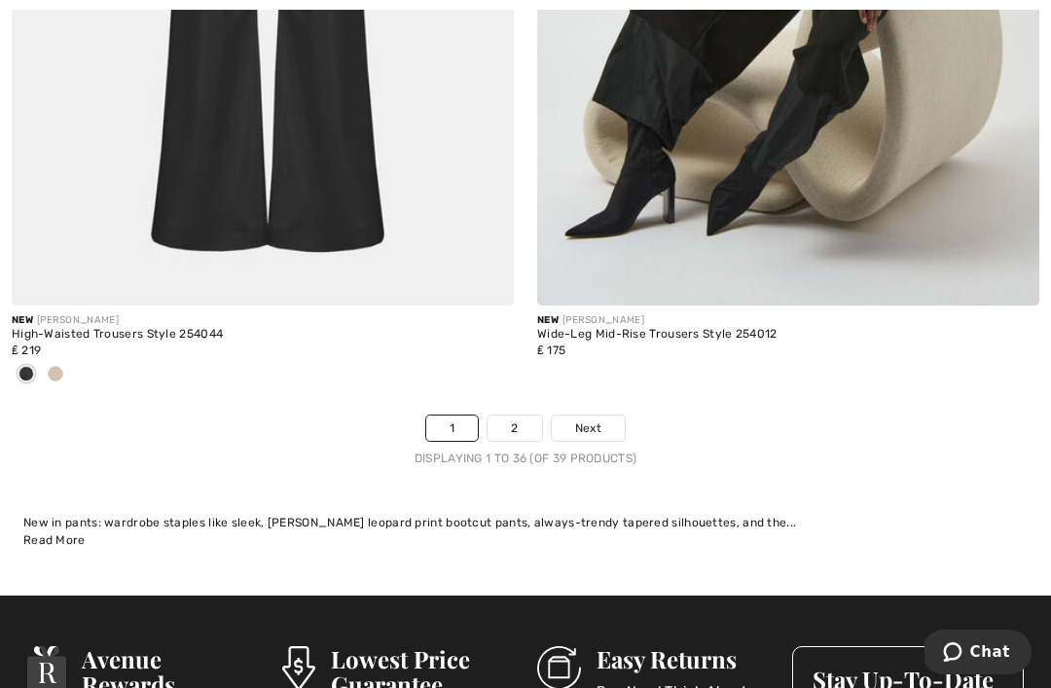
click at [531, 421] on link "2" at bounding box center [515, 427] width 54 height 25
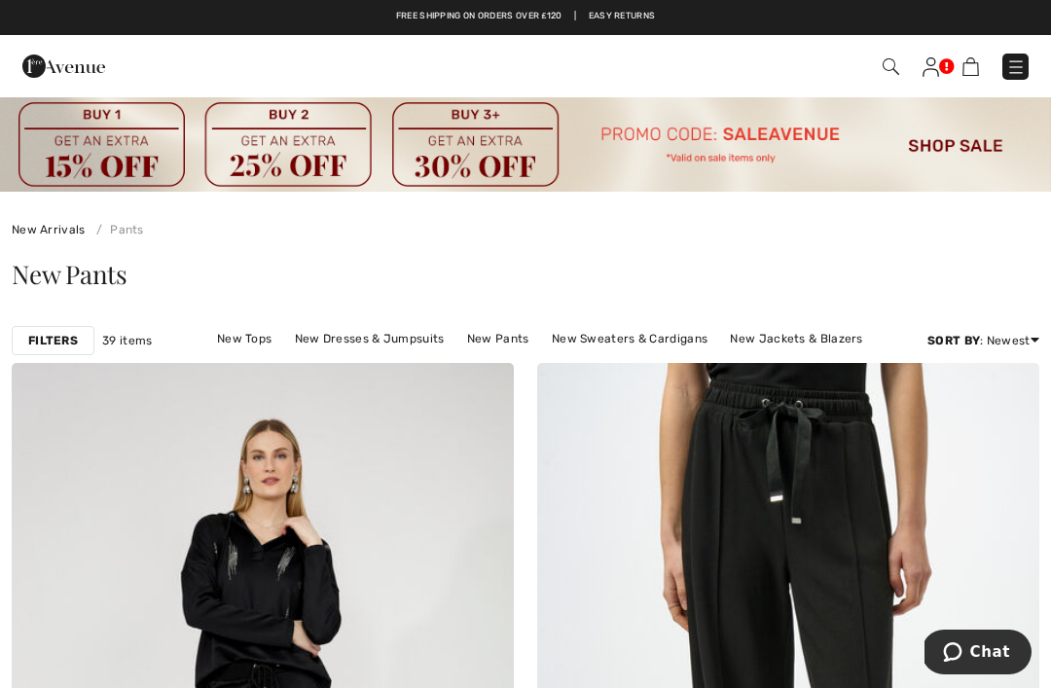
click at [113, 309] on div "New Pants" at bounding box center [525, 278] width 1051 height 80
click at [66, 344] on strong "Filters" at bounding box center [53, 341] width 50 height 18
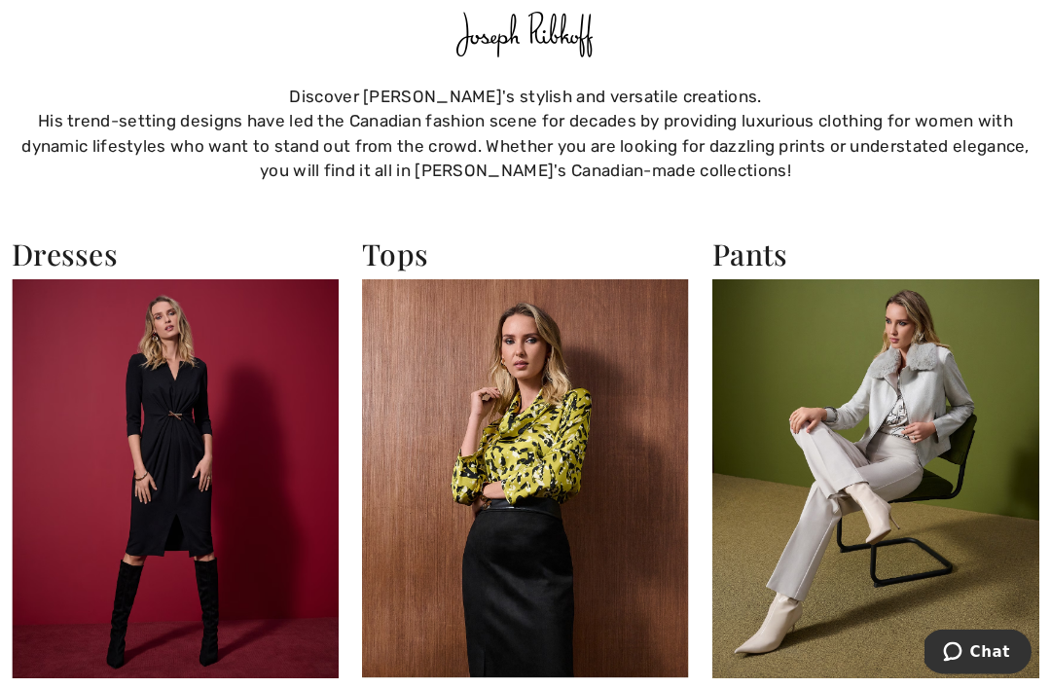
scroll to position [1319, 0]
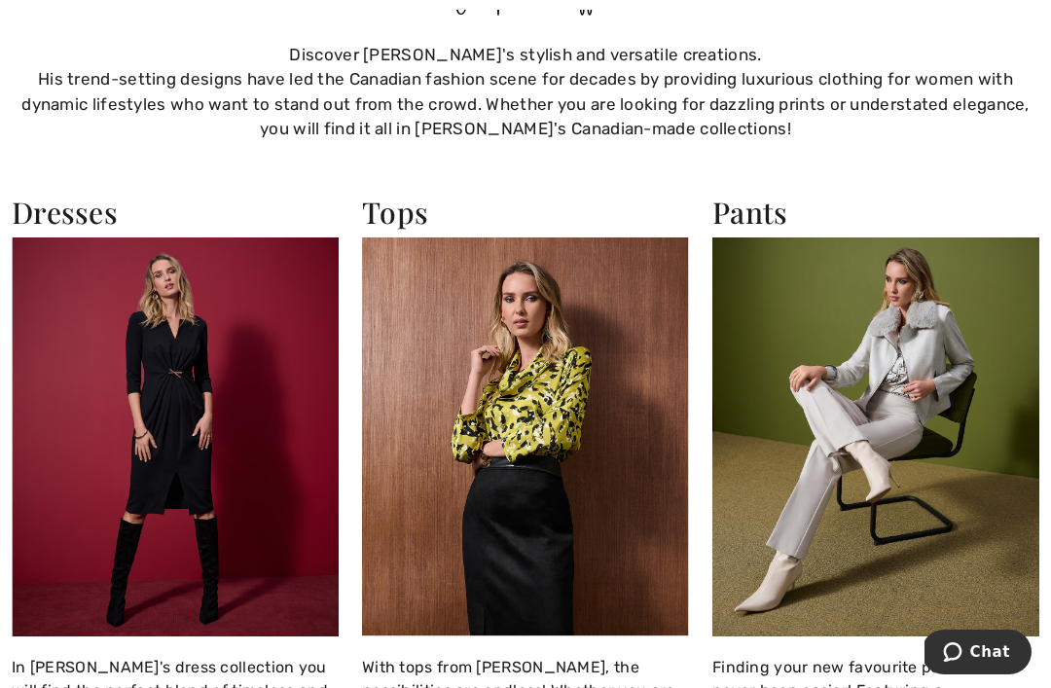
click at [631, 539] on img at bounding box center [525, 436] width 327 height 399
click at [895, 321] on img at bounding box center [875, 436] width 327 height 399
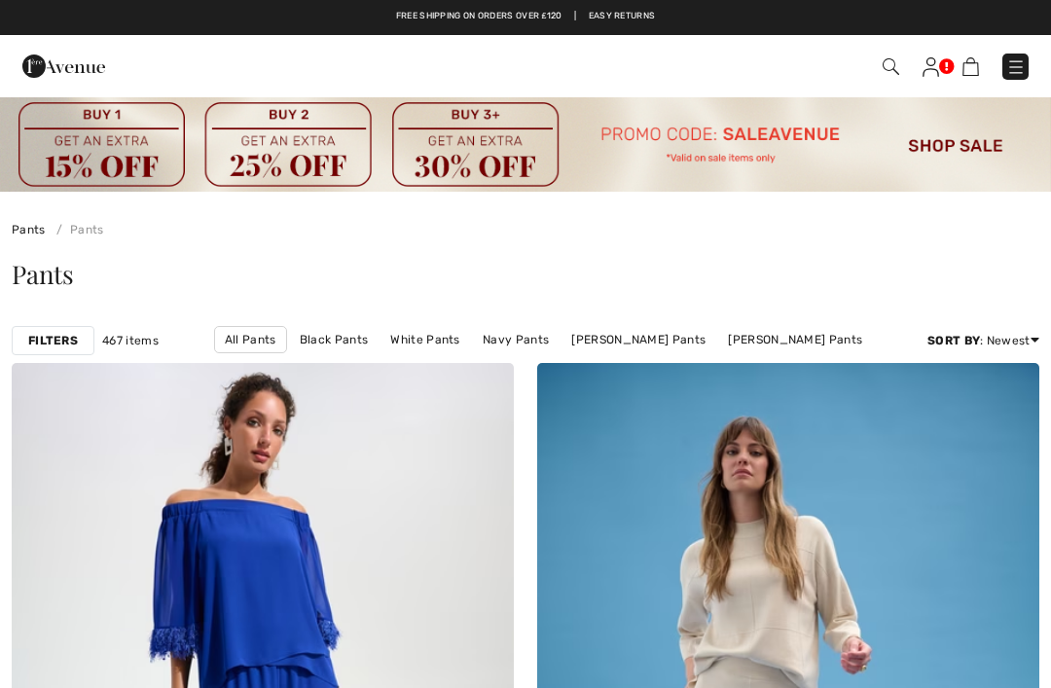
checkbox input "true"
click at [67, 339] on strong "Filters" at bounding box center [53, 341] width 50 height 18
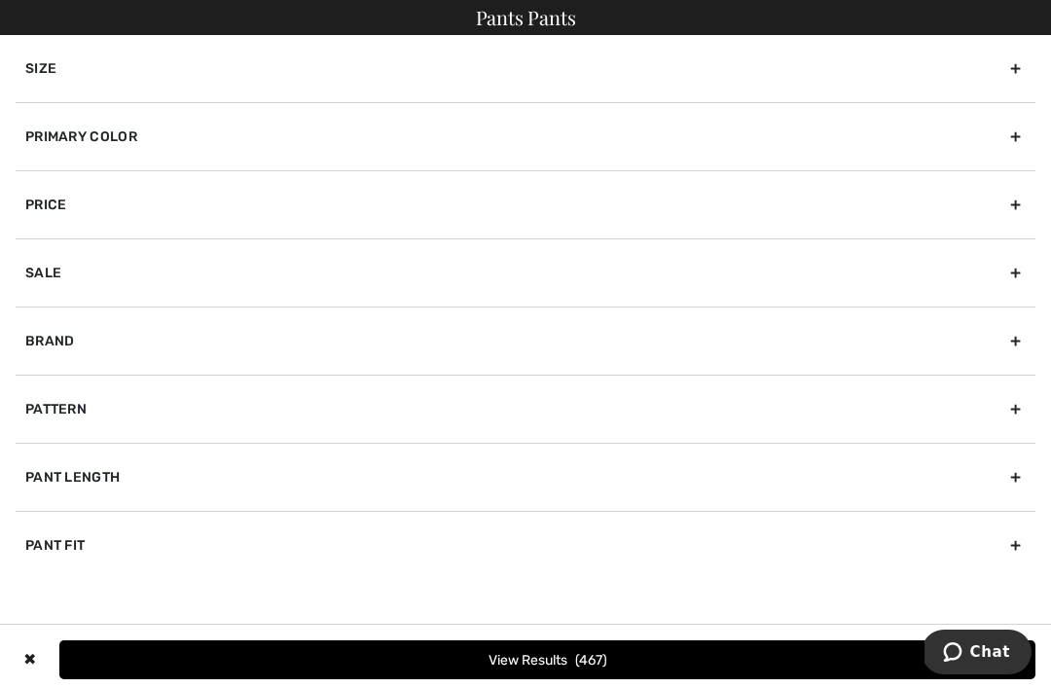
click at [210, 348] on div "Brand" at bounding box center [526, 341] width 1020 height 68
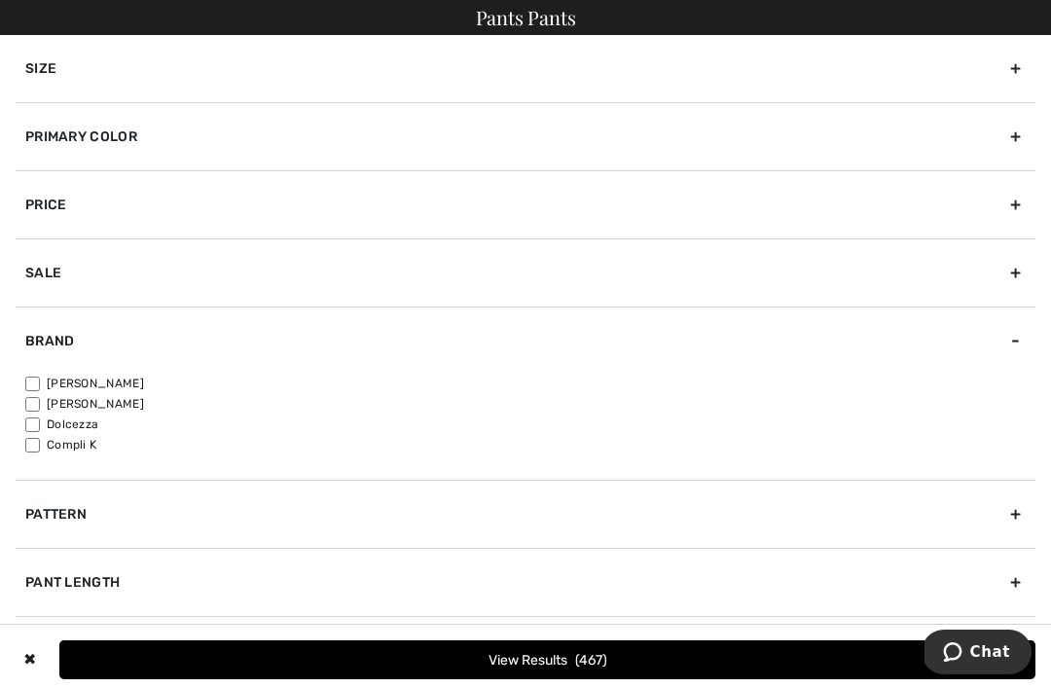
click at [55, 389] on label "[PERSON_NAME]" at bounding box center [530, 384] width 1010 height 18
click at [40, 389] on input"] "[PERSON_NAME]" at bounding box center [32, 384] width 15 height 15
checkbox input"] "true"
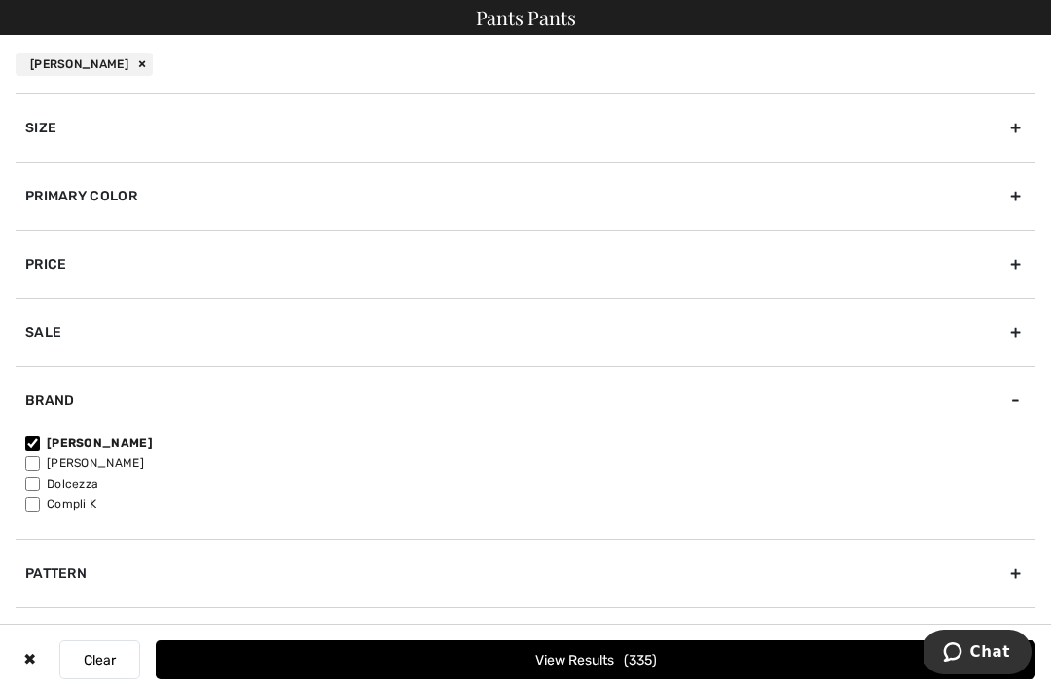
click at [624, 653] on span "335" at bounding box center [640, 660] width 33 height 17
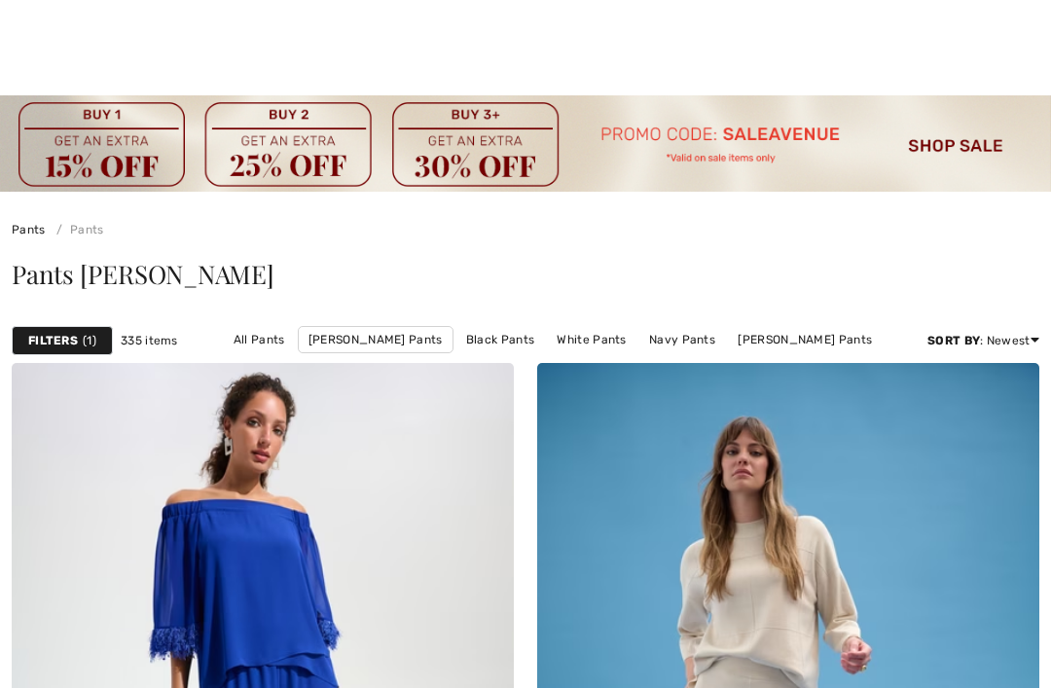
checkbox input "true"
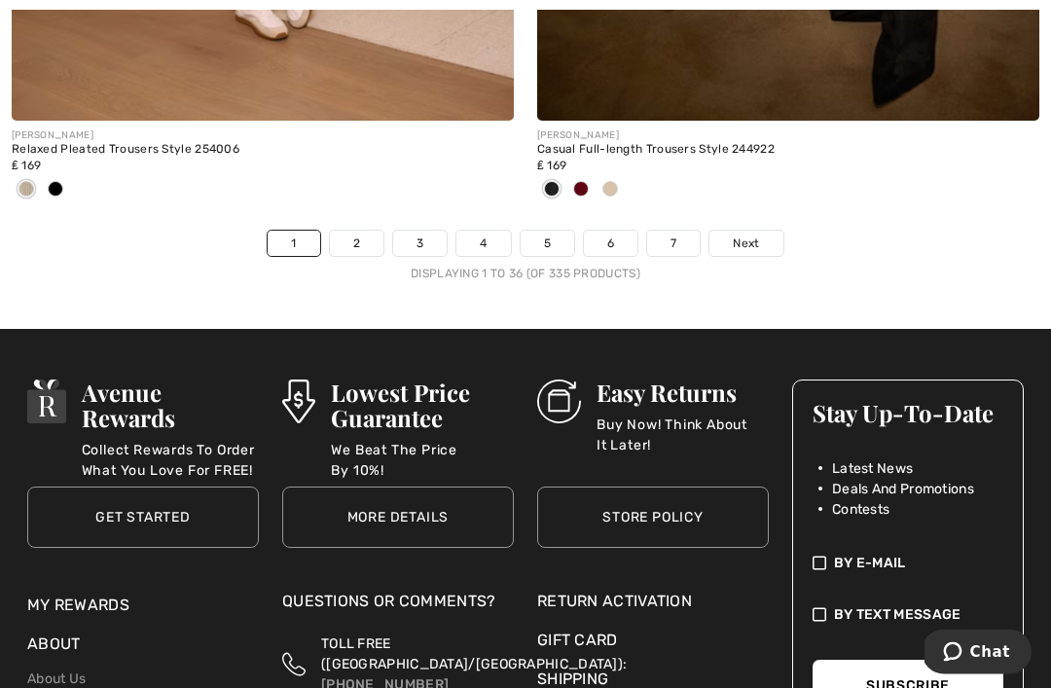
scroll to position [15828, 0]
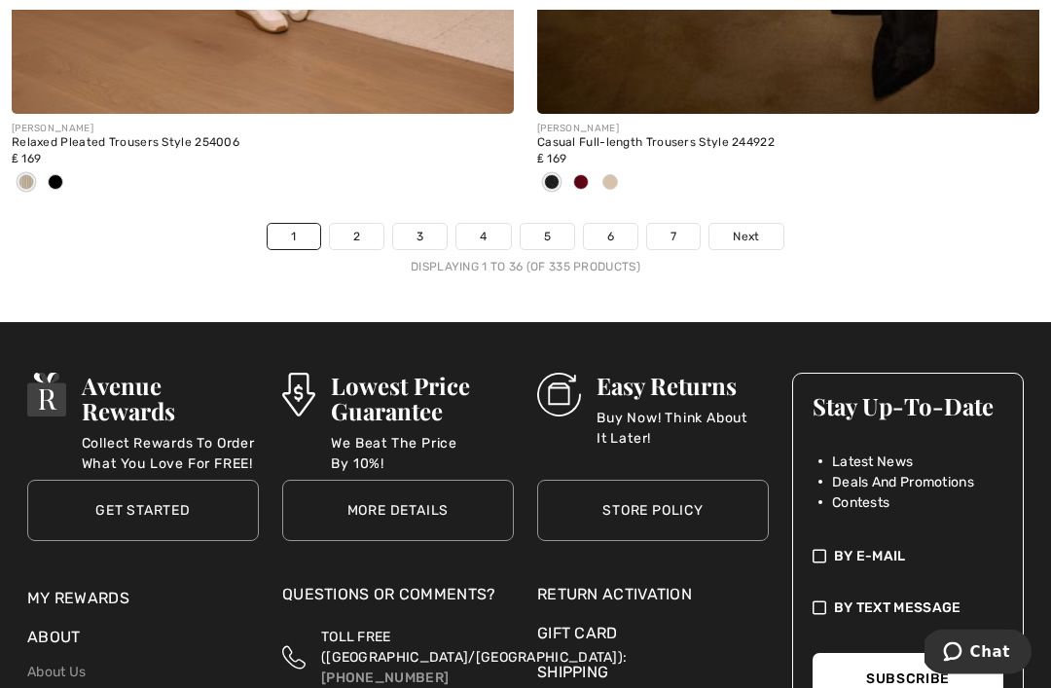
click at [757, 229] on span "Next" at bounding box center [746, 238] width 26 height 18
click at [370, 225] on link "2" at bounding box center [357, 237] width 54 height 25
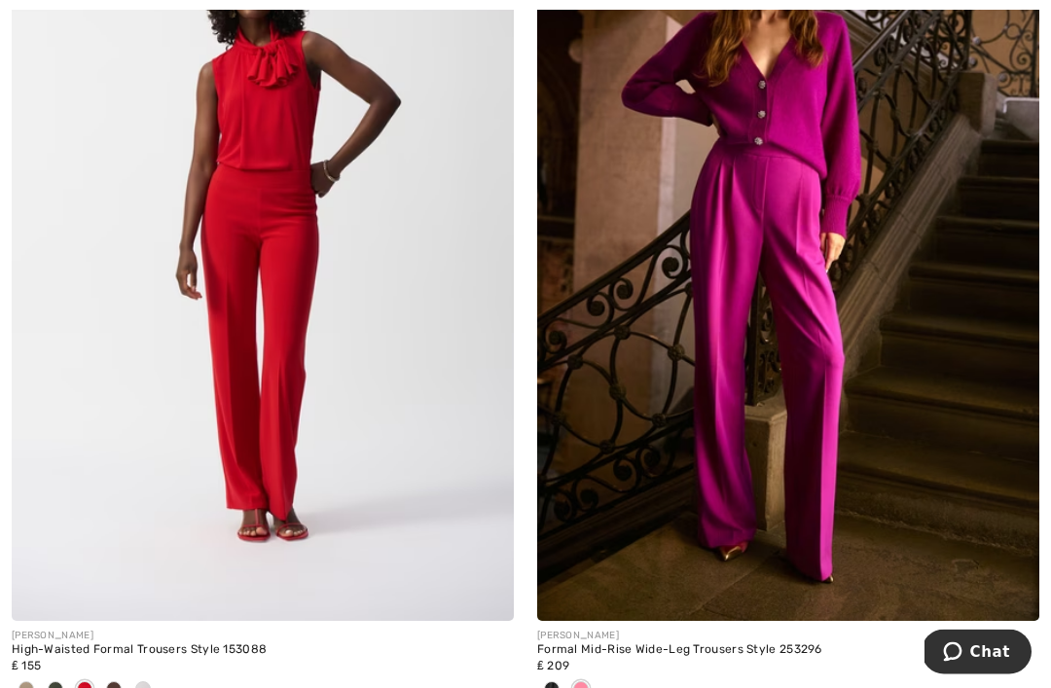
scroll to position [3081, 0]
click at [257, 575] on img at bounding box center [263, 244] width 502 height 753
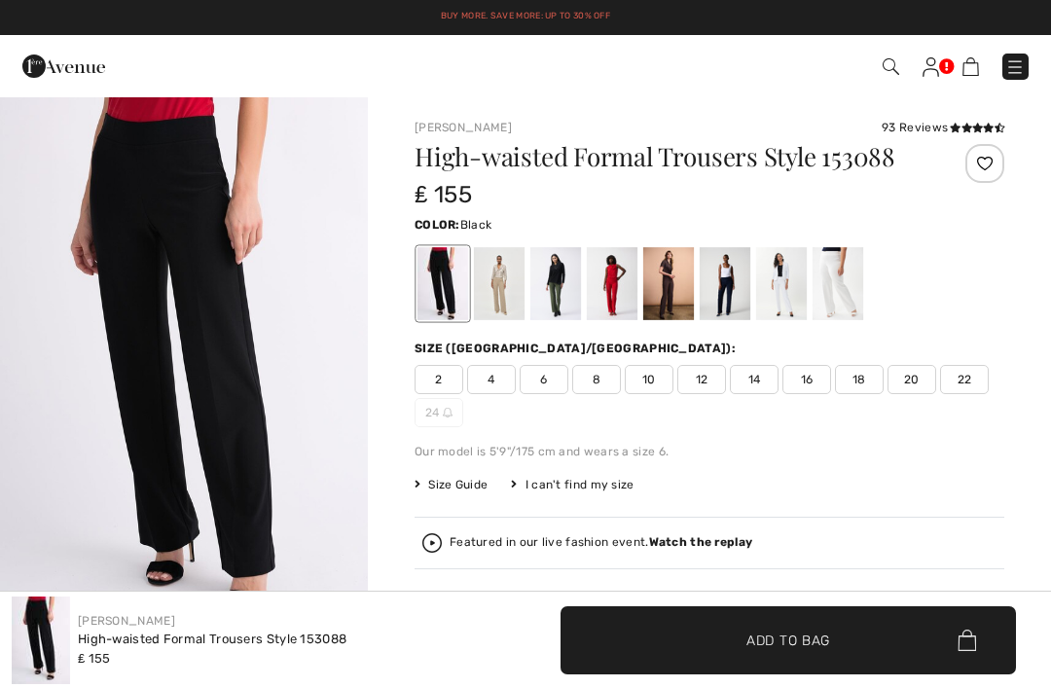
checkbox input "true"
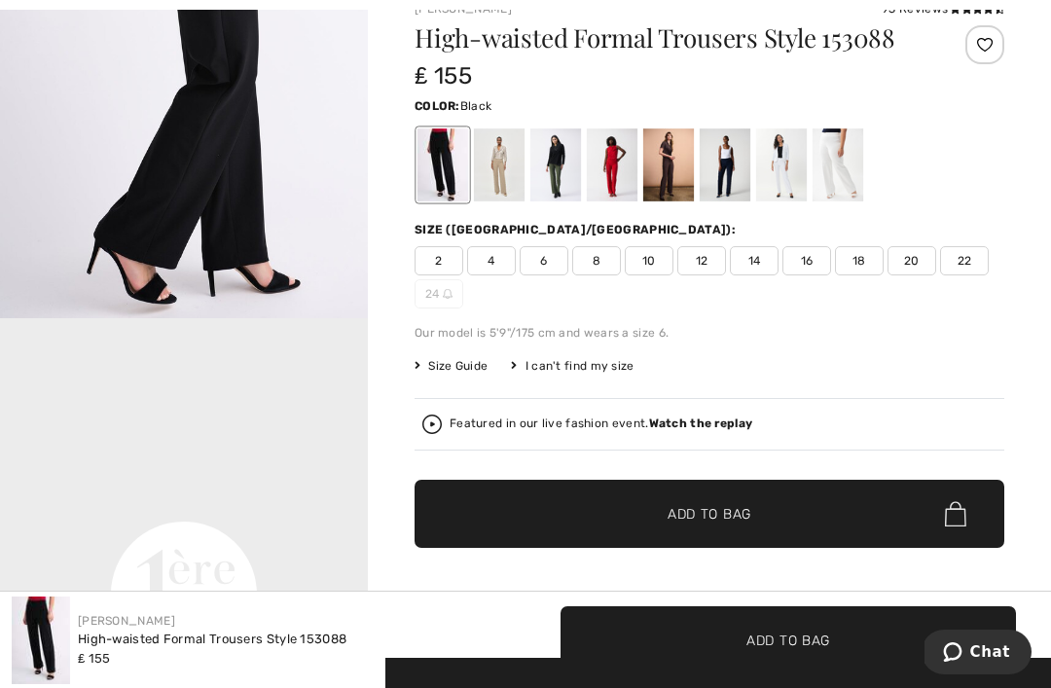
scroll to position [140, 0]
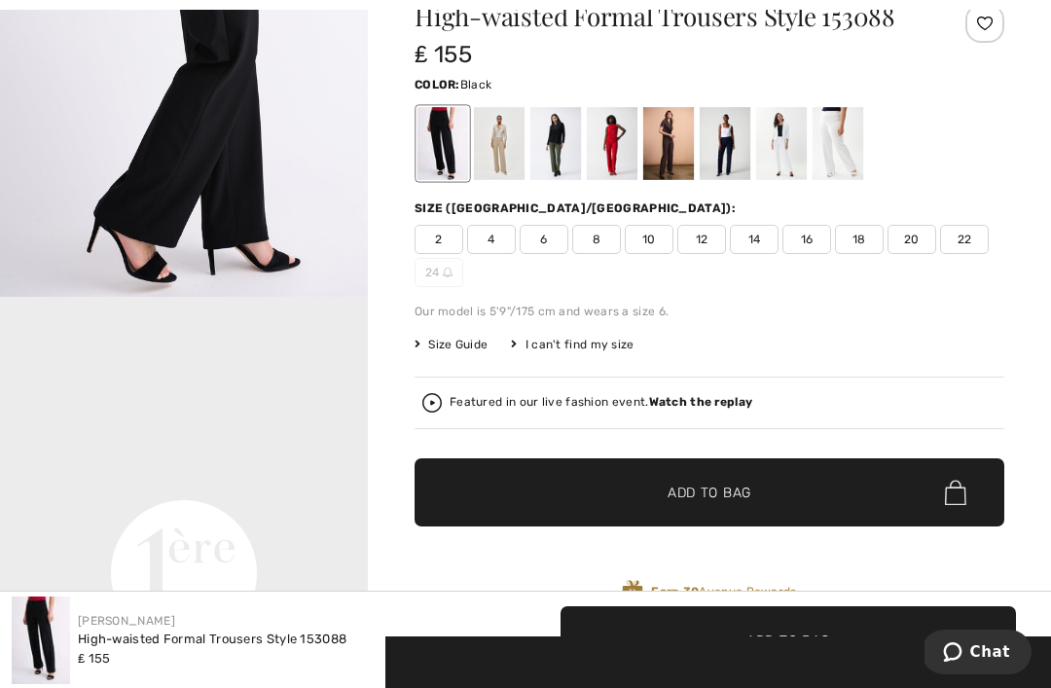
click at [612, 164] on div at bounding box center [612, 143] width 51 height 73
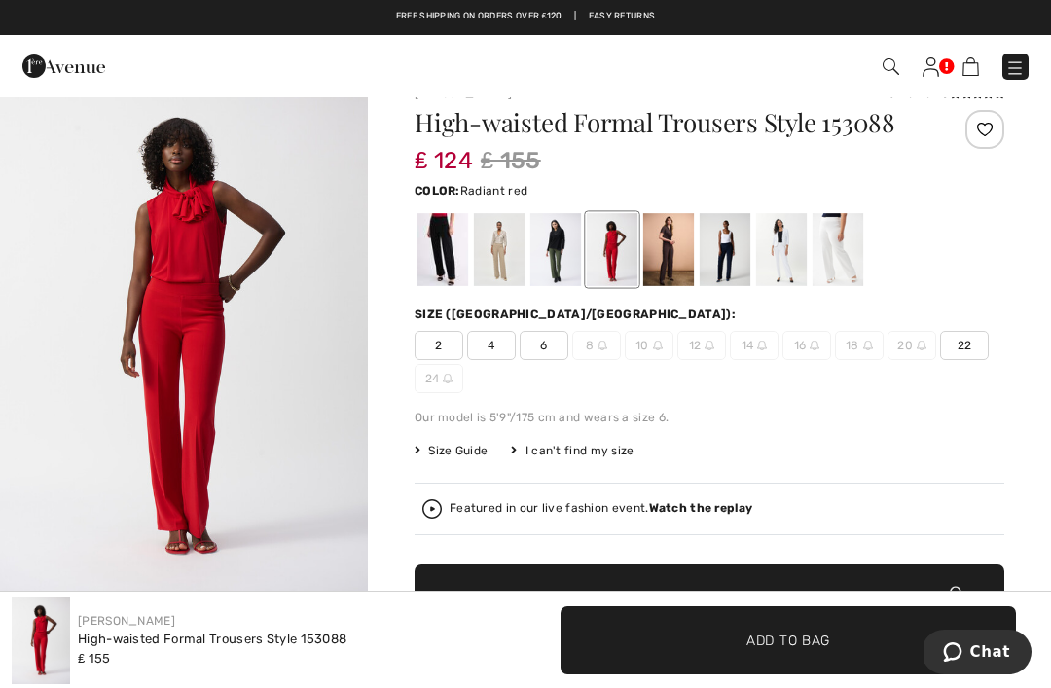
scroll to position [33, 0]
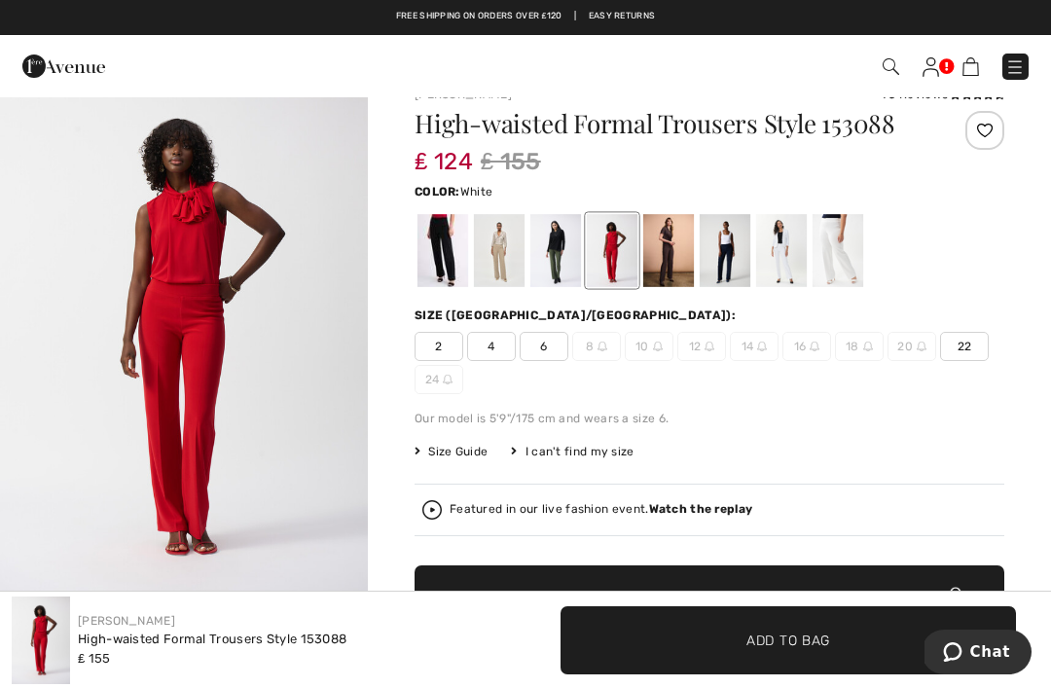
click at [776, 255] on div at bounding box center [781, 250] width 51 height 73
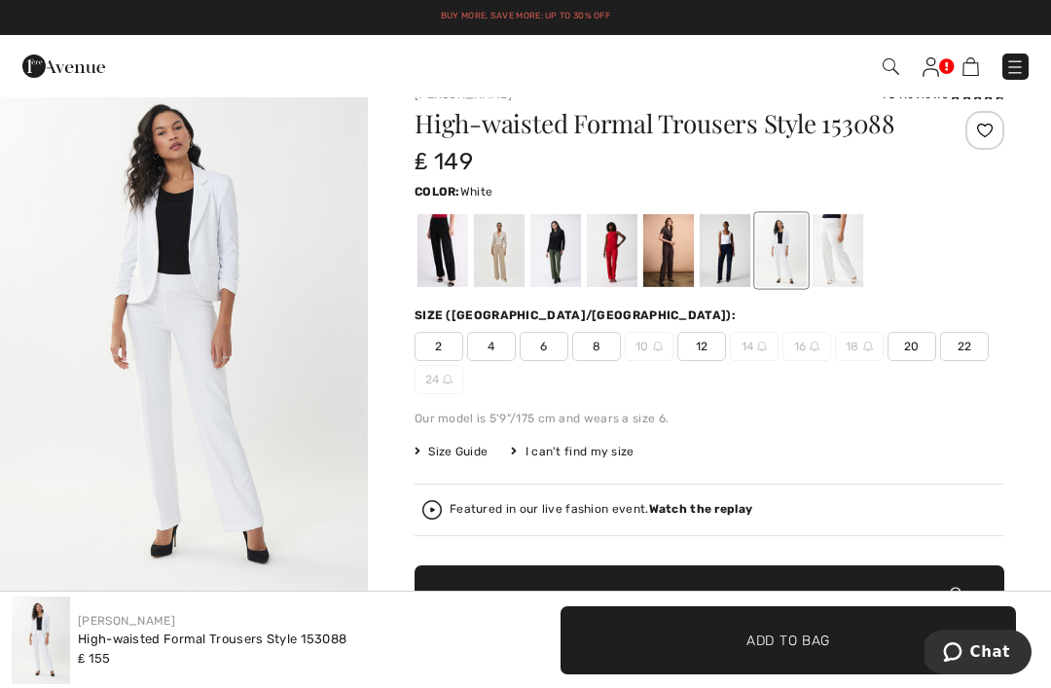
click at [673, 271] on div at bounding box center [668, 250] width 51 height 73
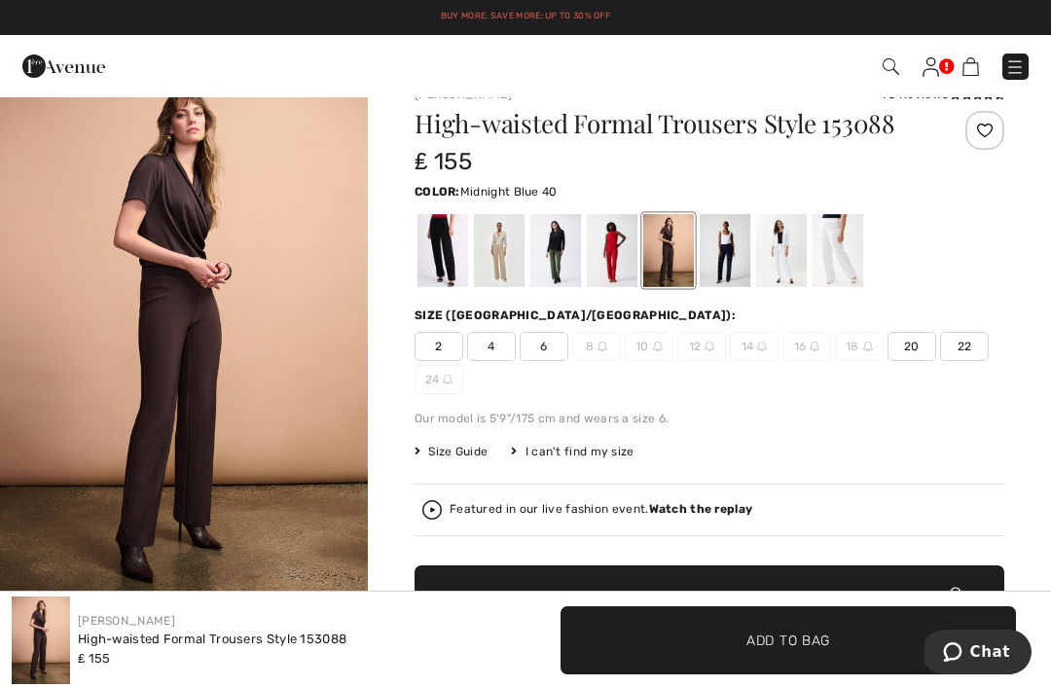
click at [726, 263] on div at bounding box center [725, 250] width 51 height 73
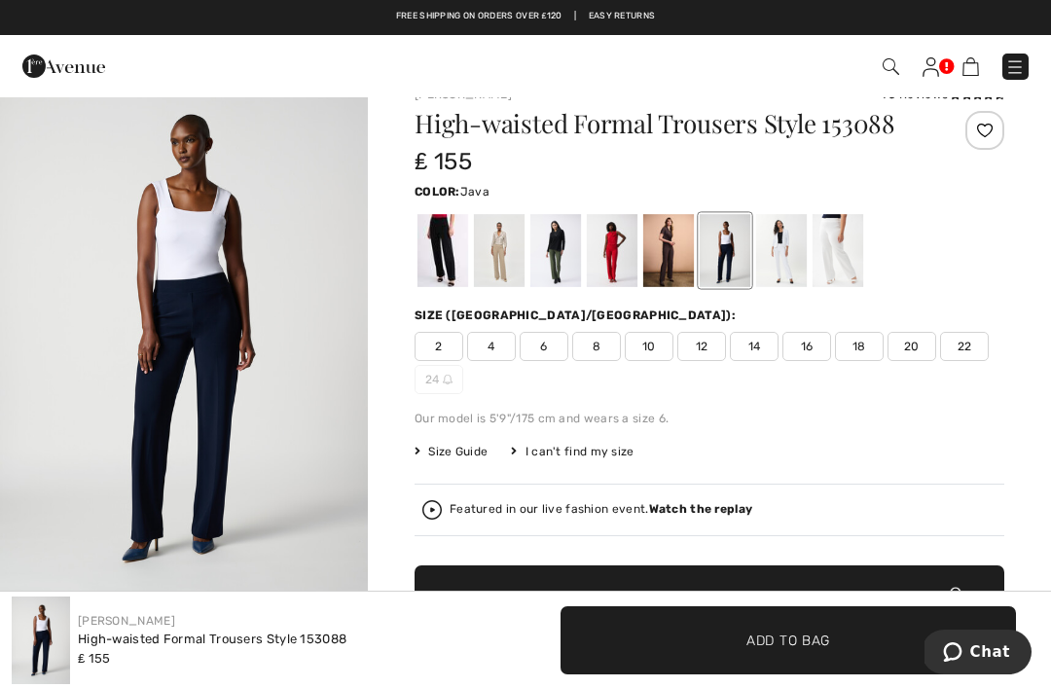
click at [495, 269] on div at bounding box center [499, 250] width 51 height 73
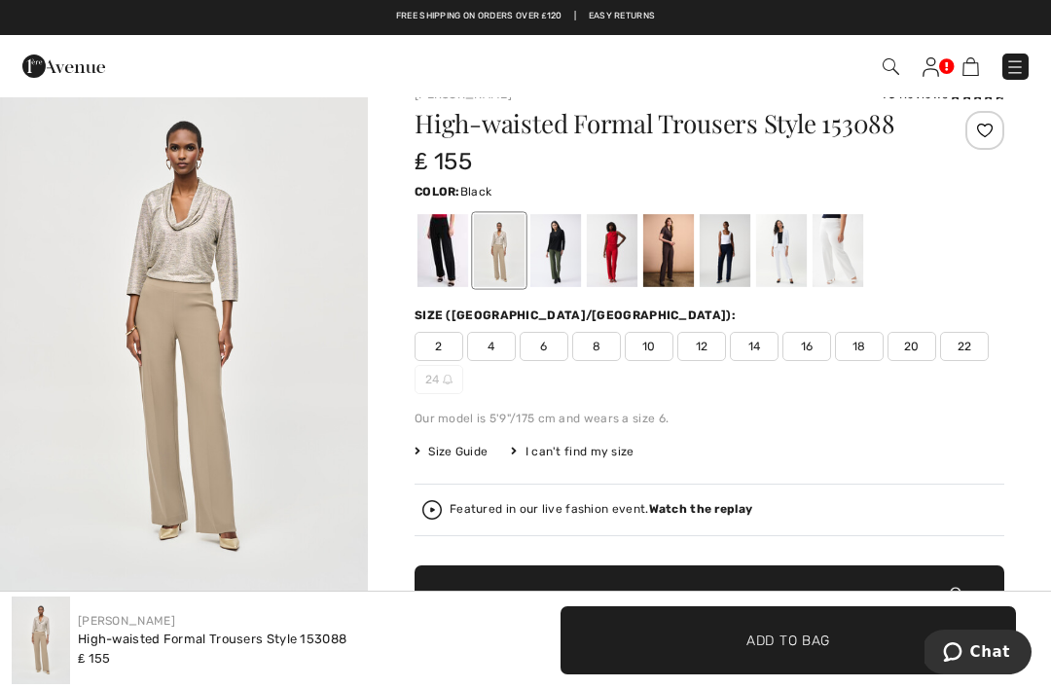
click at [452, 271] on div at bounding box center [442, 250] width 51 height 73
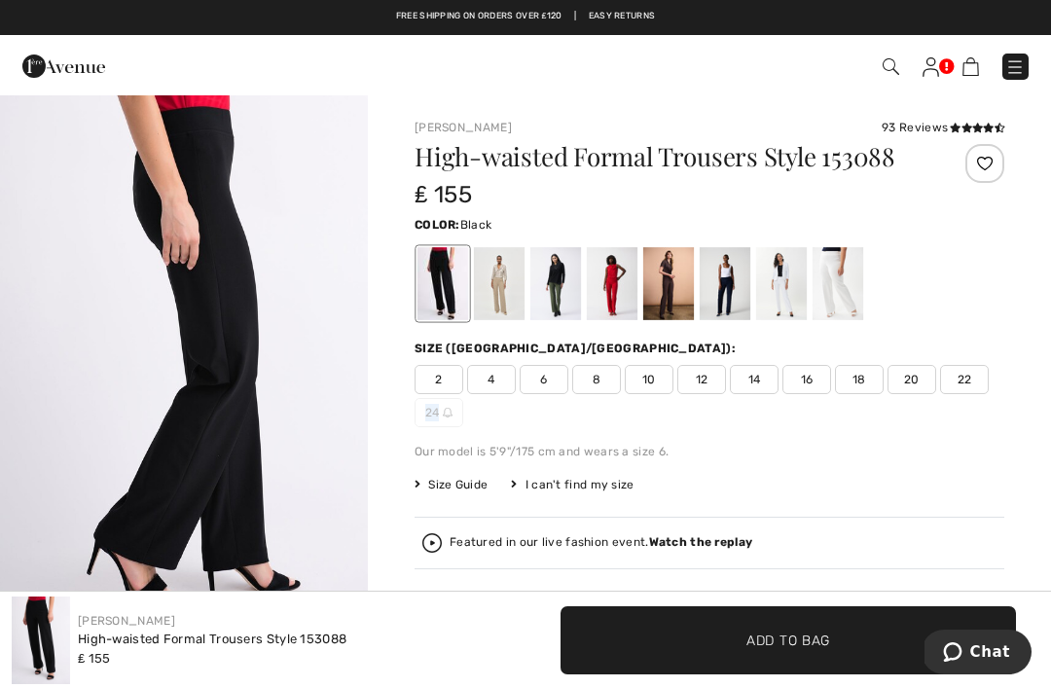
scroll to position [546, 0]
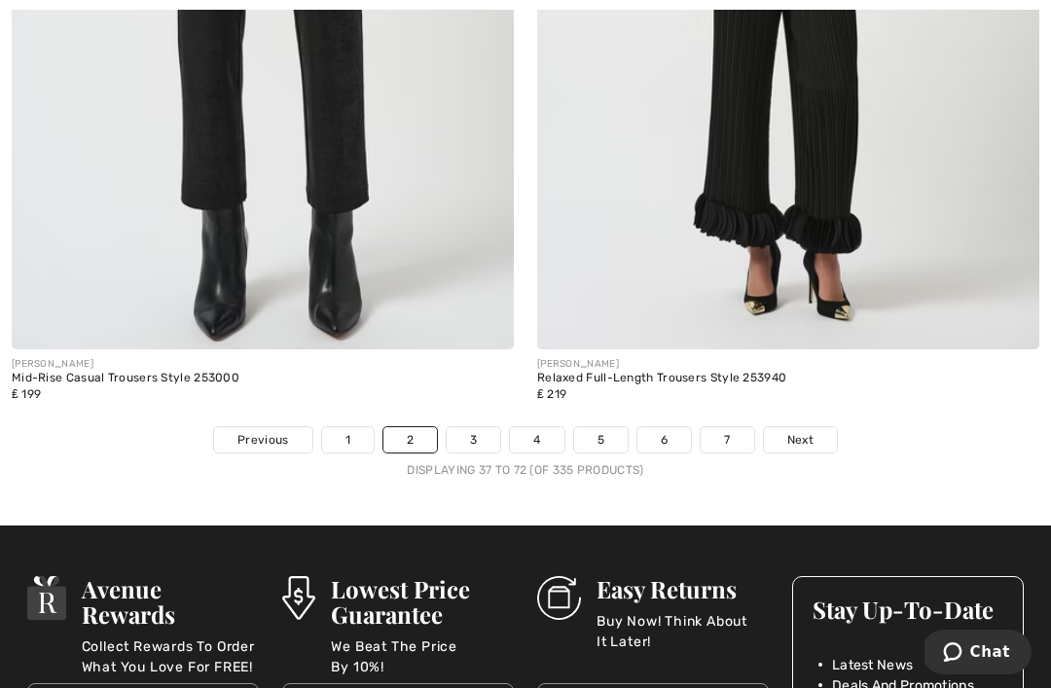
scroll to position [15649, 0]
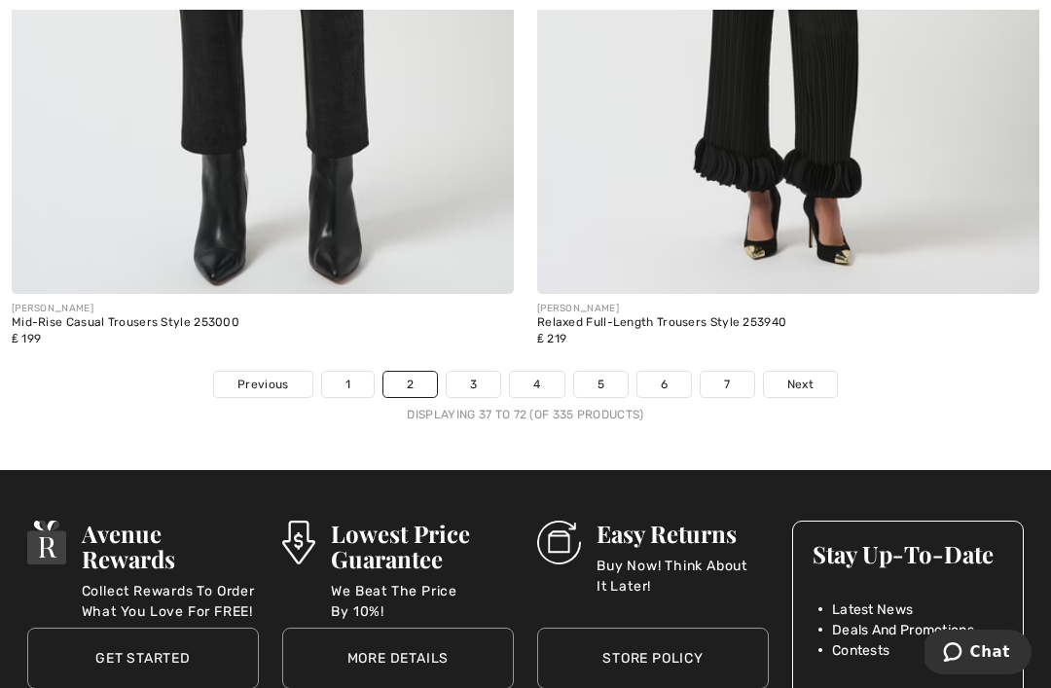
click at [795, 376] on span "Next" at bounding box center [800, 385] width 26 height 18
click at [807, 376] on span "Next" at bounding box center [800, 385] width 26 height 18
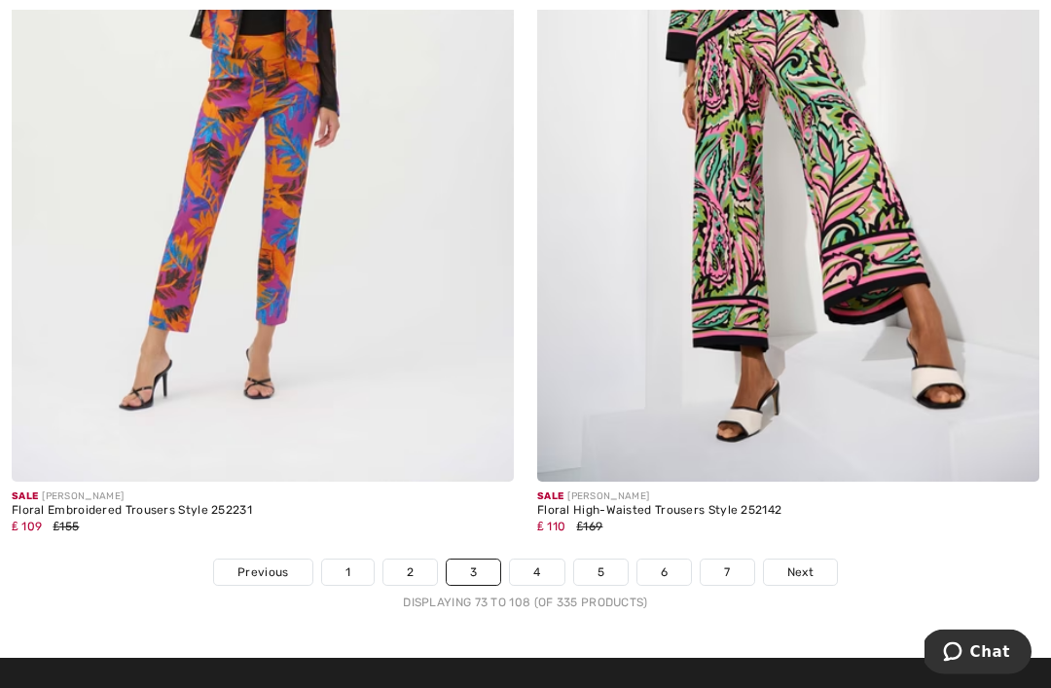
scroll to position [15493, 0]
click at [795, 563] on span "Next" at bounding box center [800, 572] width 26 height 18
click at [836, 560] on link "Next" at bounding box center [800, 572] width 73 height 25
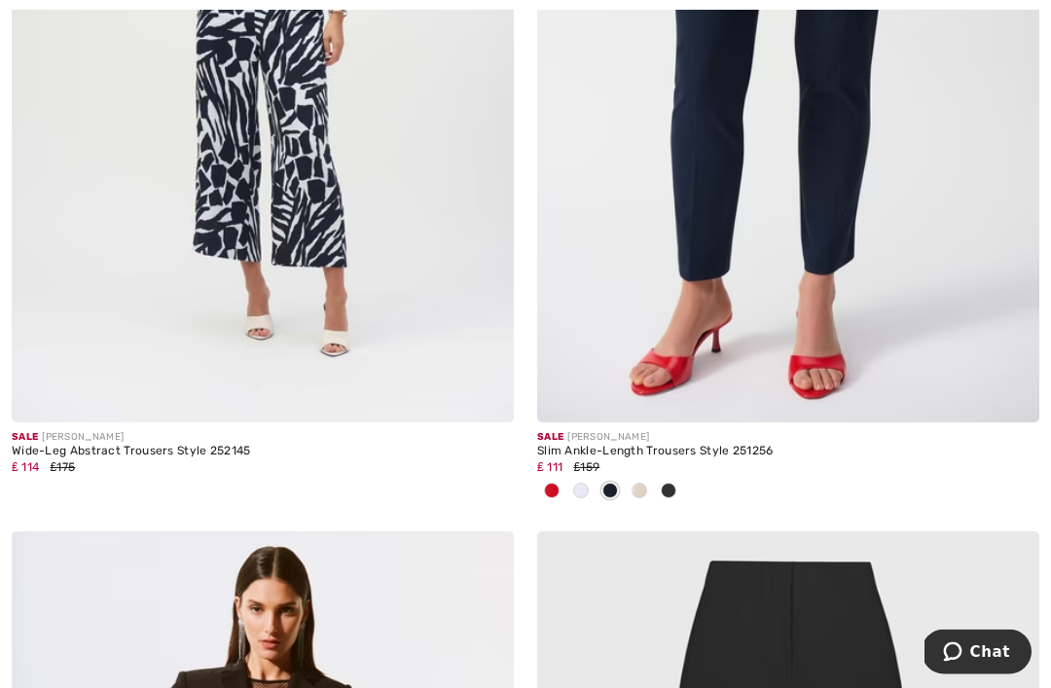
scroll to position [3275, 0]
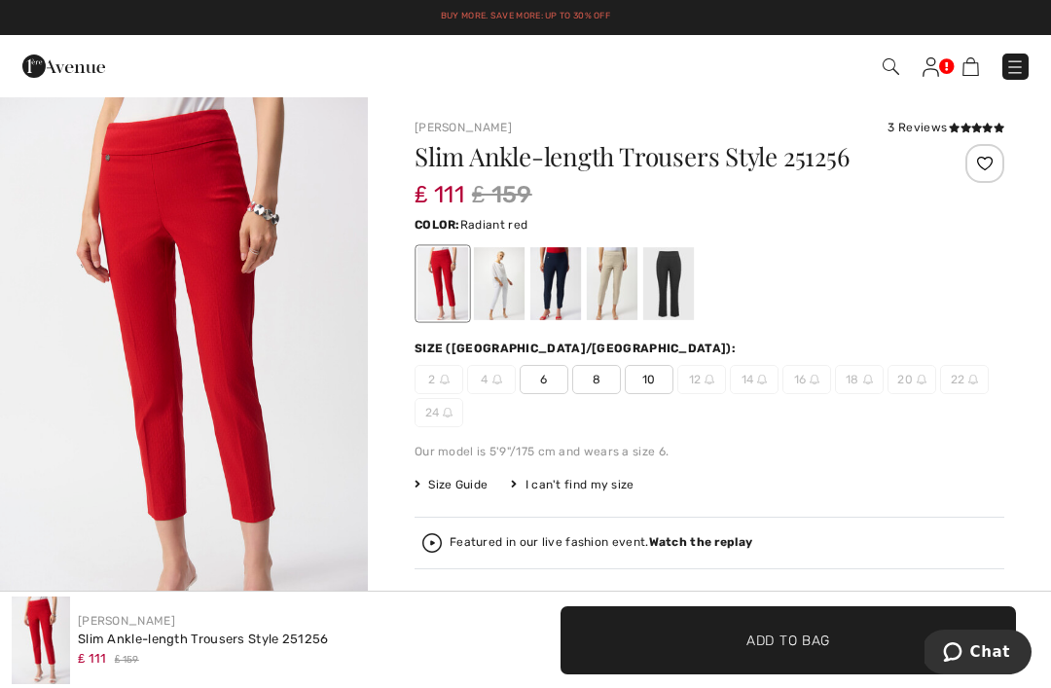
click at [604, 301] on div at bounding box center [612, 283] width 51 height 73
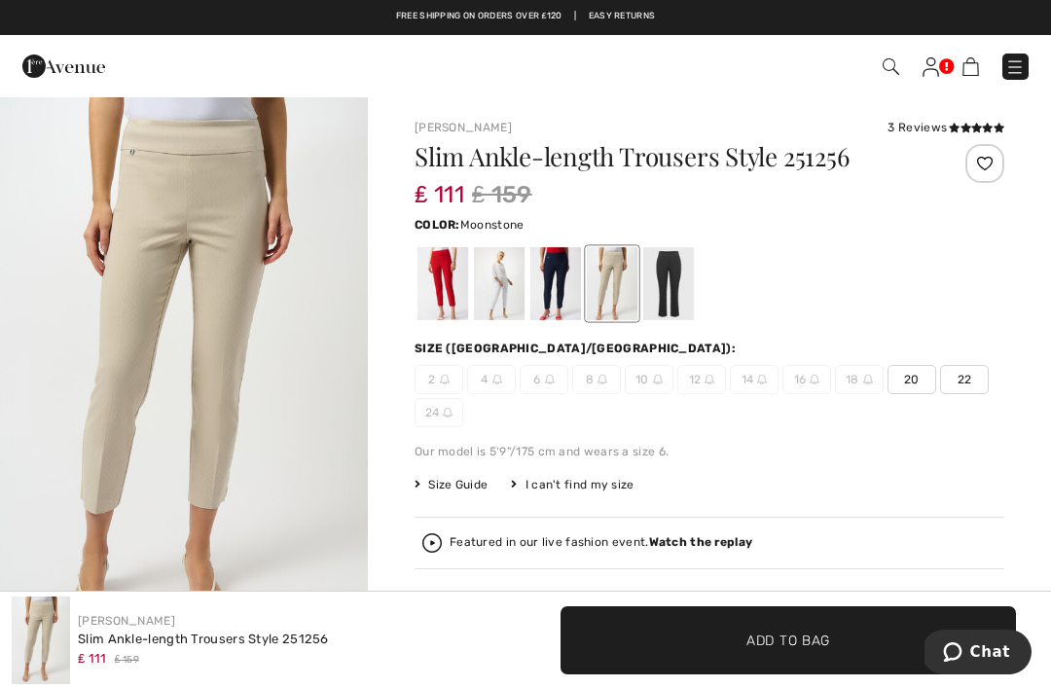
click at [667, 283] on div at bounding box center [668, 283] width 51 height 73
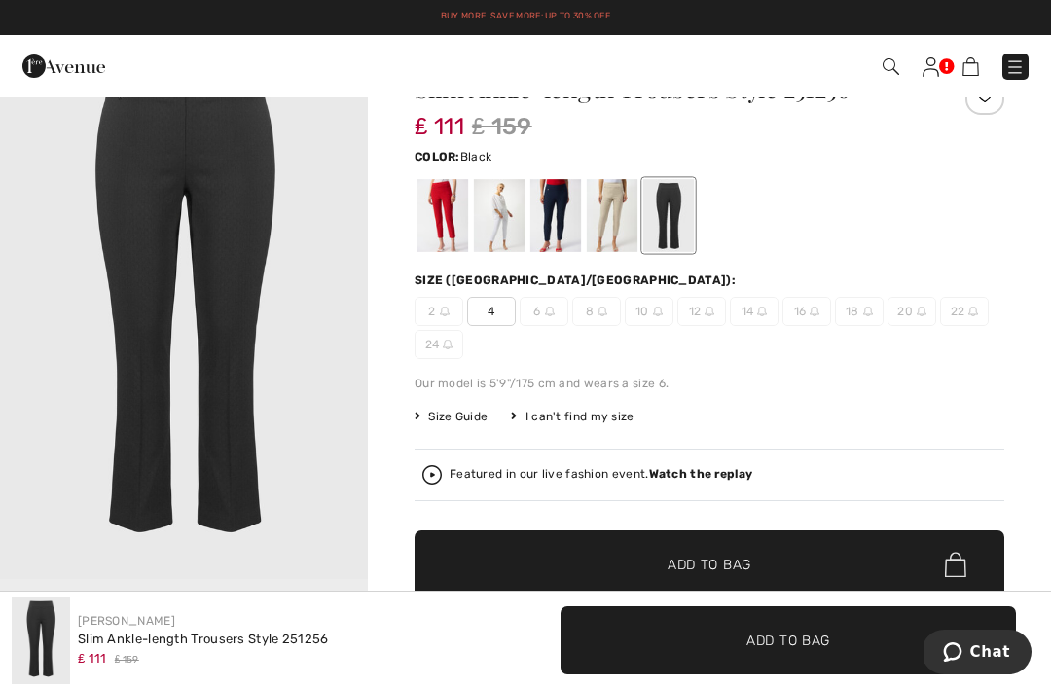
scroll to position [67, 0]
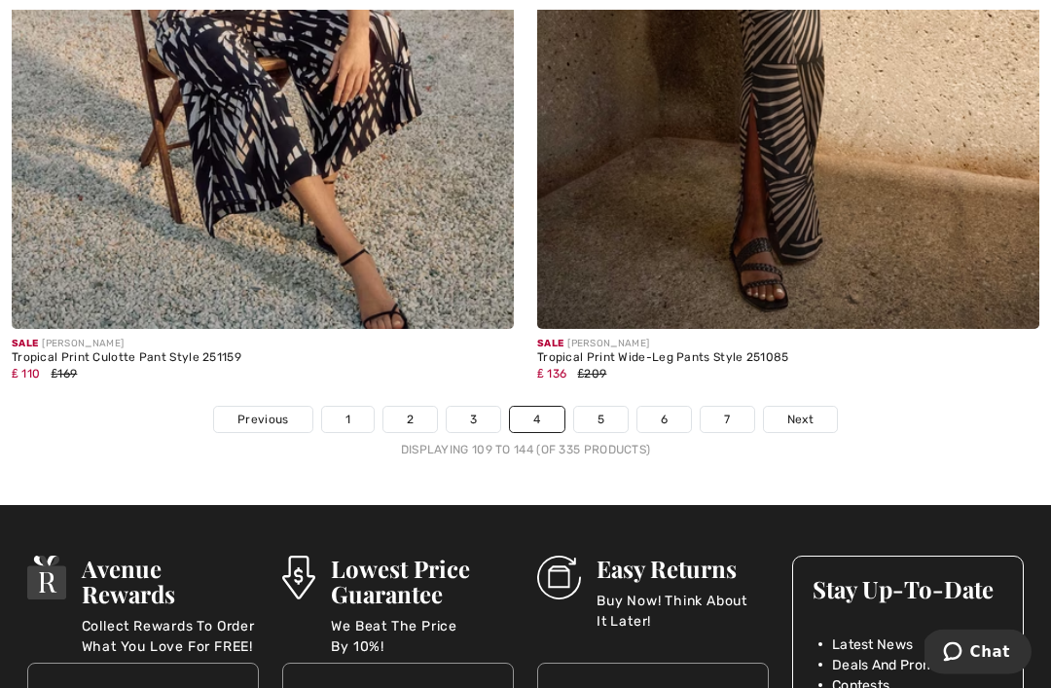
scroll to position [15582, 0]
click at [815, 415] on link "Next" at bounding box center [800, 419] width 73 height 25
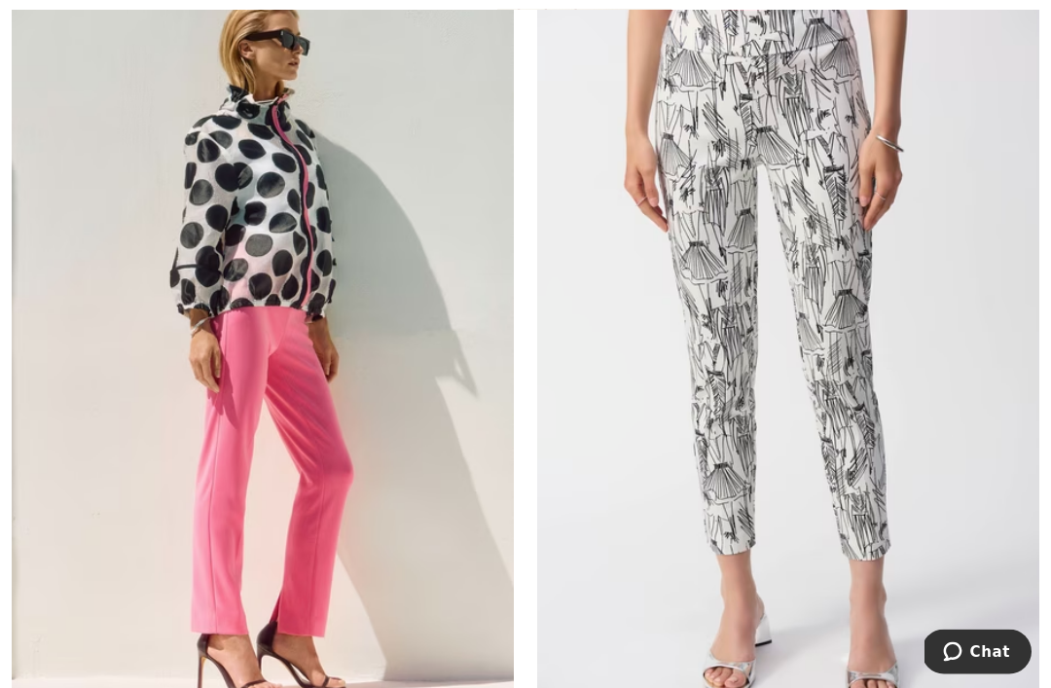
scroll to position [15227, 0]
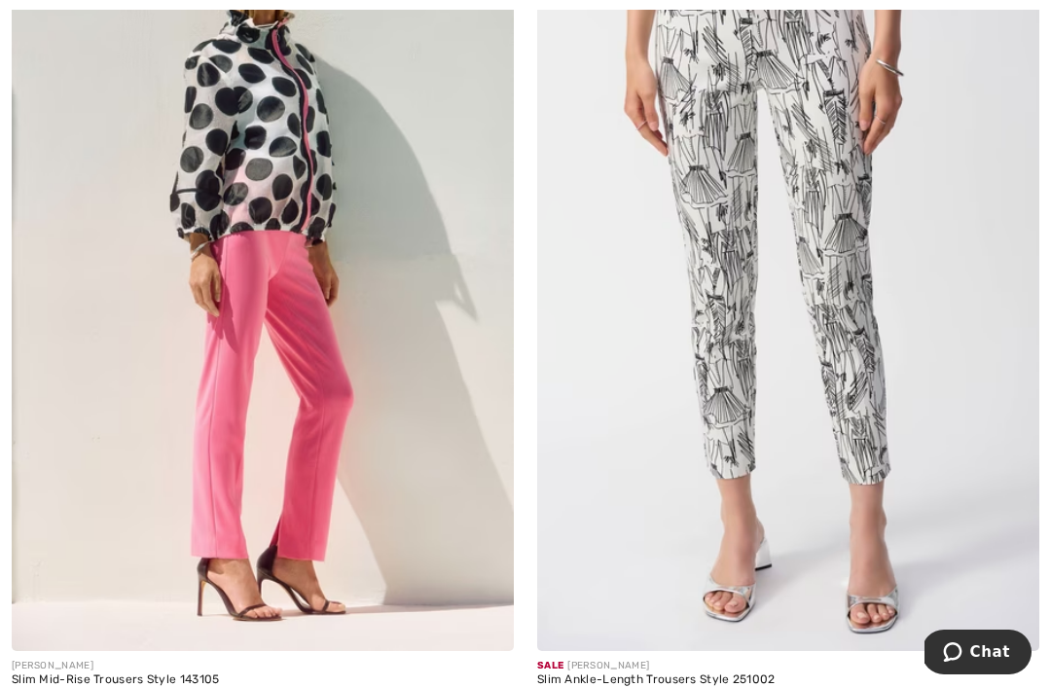
click at [316, 344] on img at bounding box center [263, 274] width 502 height 753
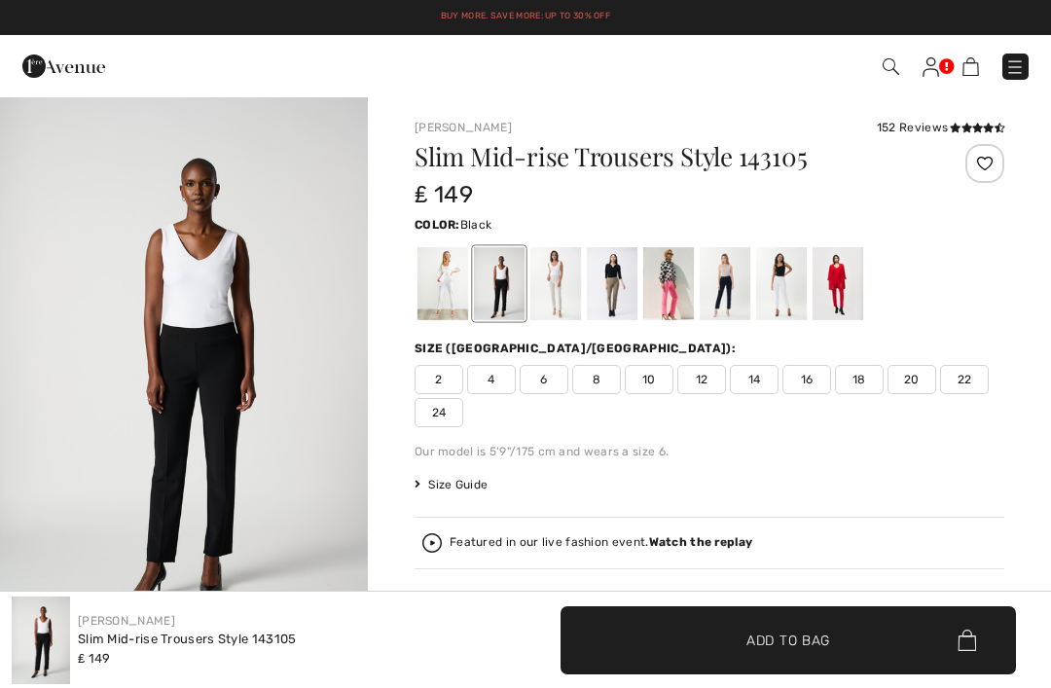
click at [672, 278] on div at bounding box center [668, 283] width 51 height 73
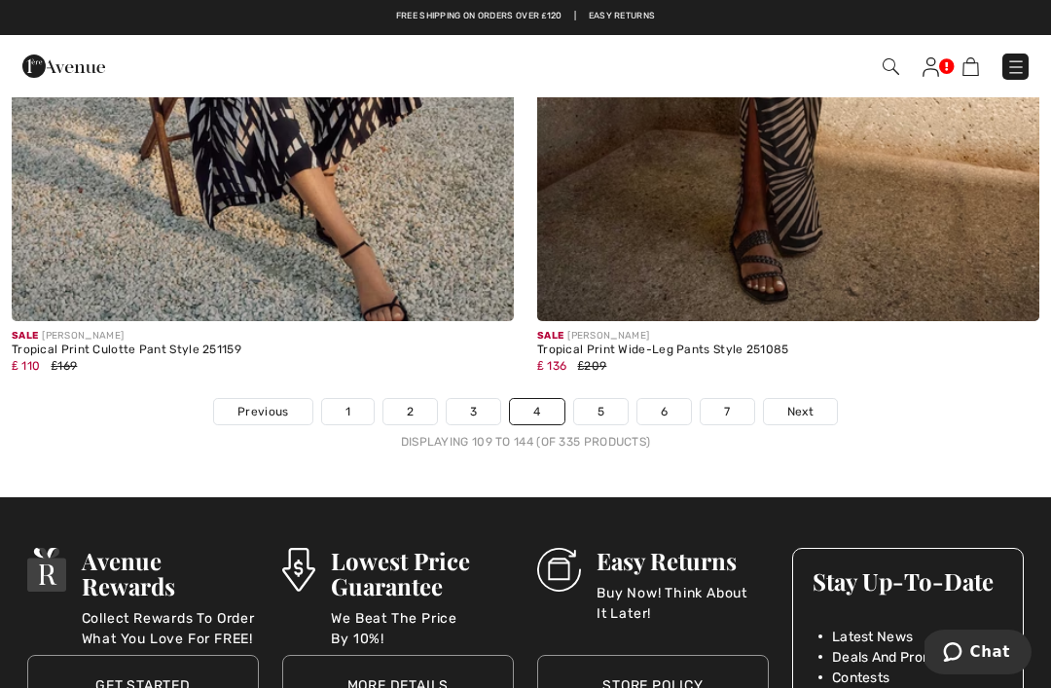
scroll to position [15371, 0]
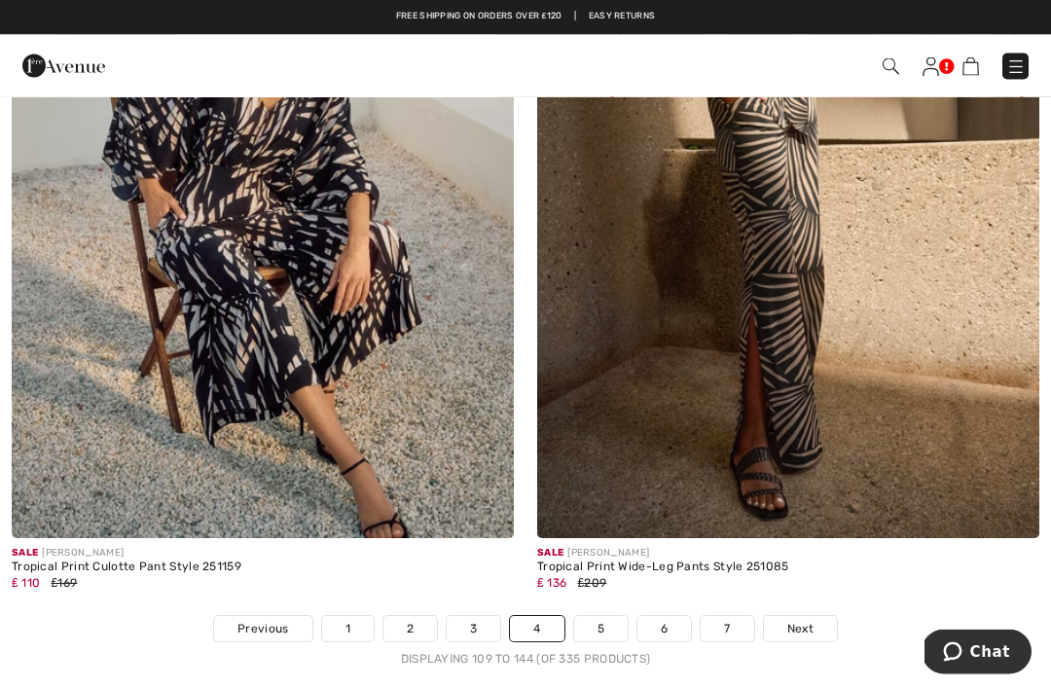
click at [617, 617] on link "5" at bounding box center [601, 629] width 54 height 25
click at [611, 618] on link "5" at bounding box center [601, 629] width 54 height 25
click at [804, 621] on span "Next" at bounding box center [800, 630] width 26 height 18
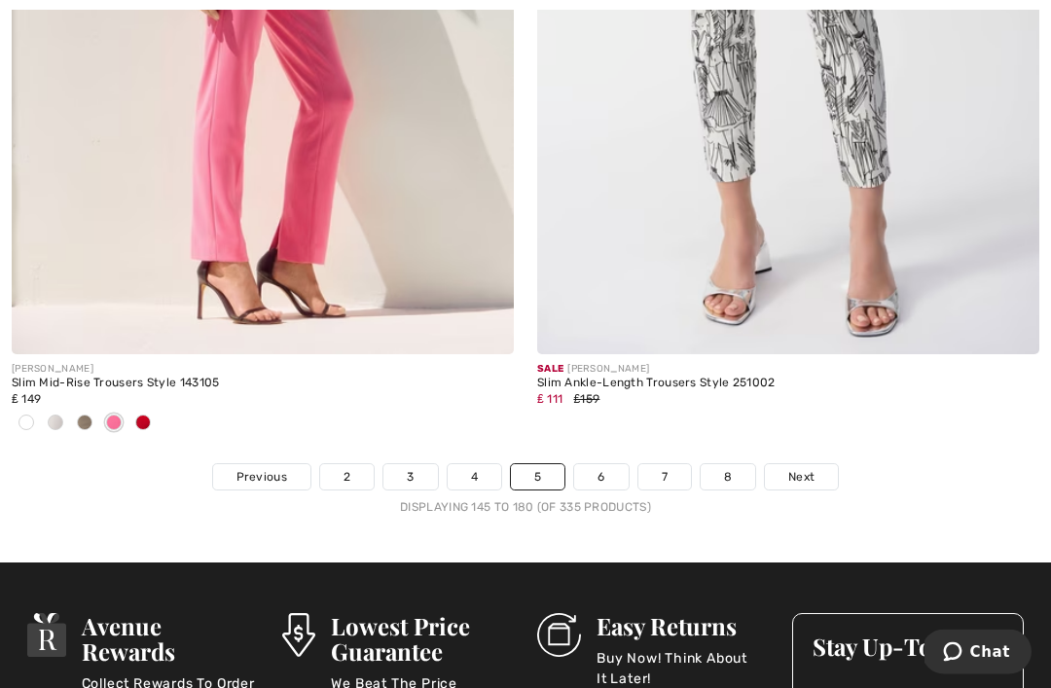
scroll to position [15549, 0]
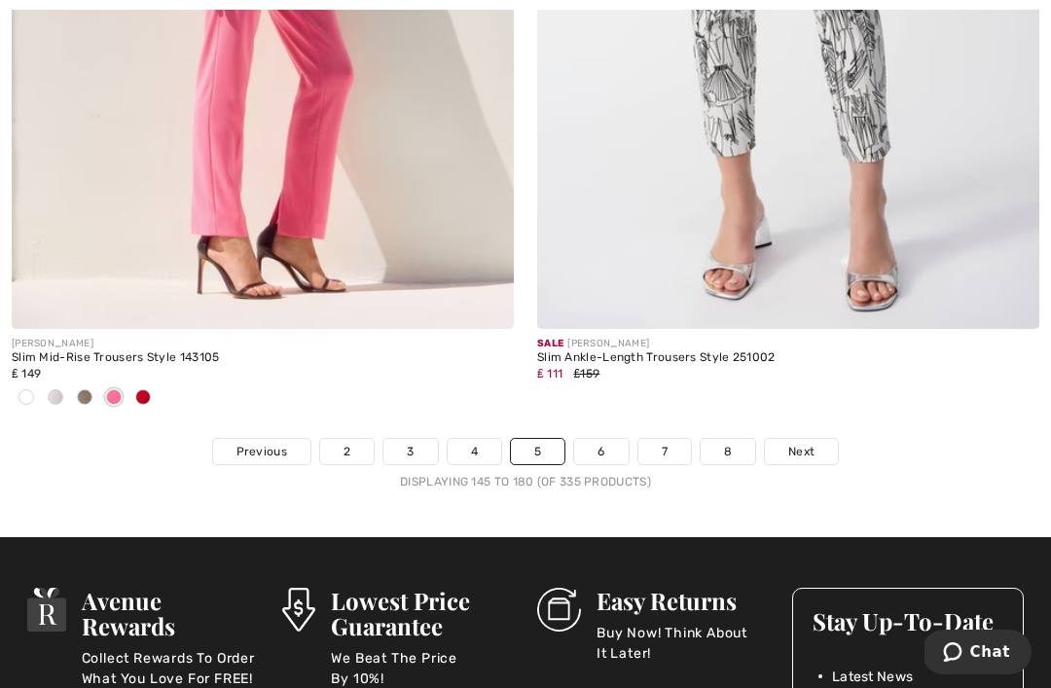
click at [817, 449] on link "Next" at bounding box center [801, 451] width 73 height 25
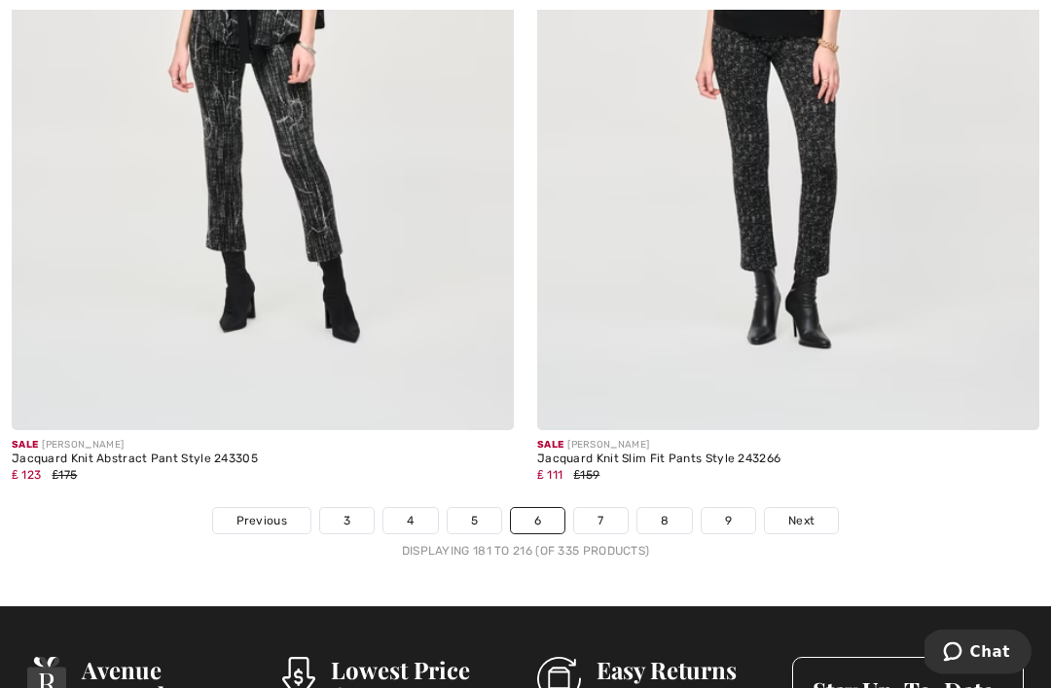
scroll to position [15307, 0]
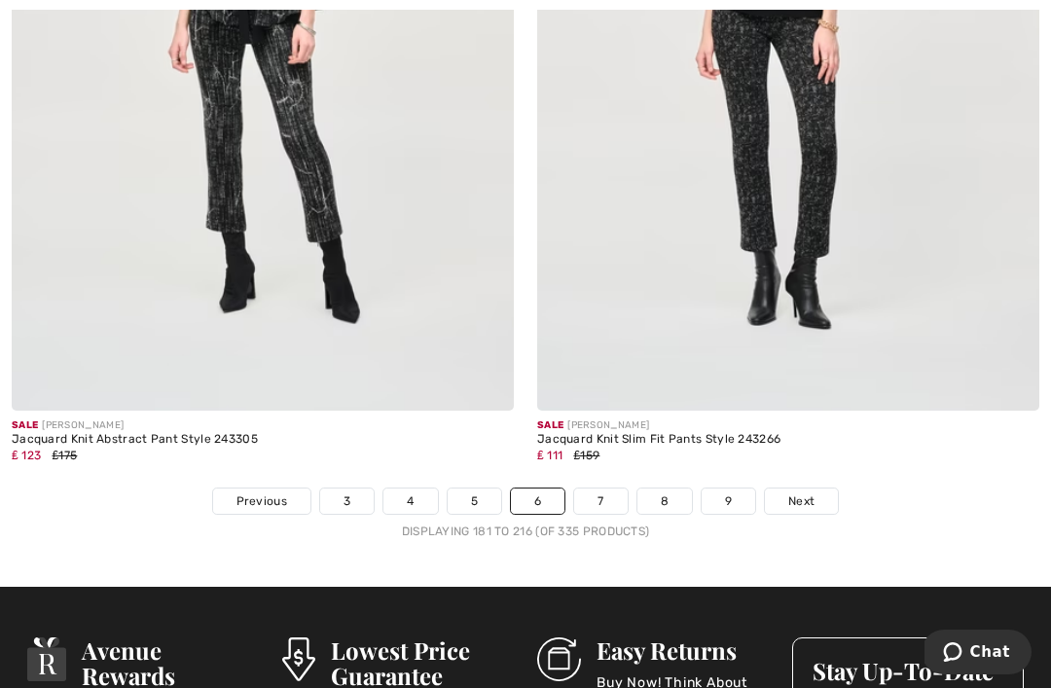
click at [812, 492] on span "Next" at bounding box center [801, 501] width 26 height 18
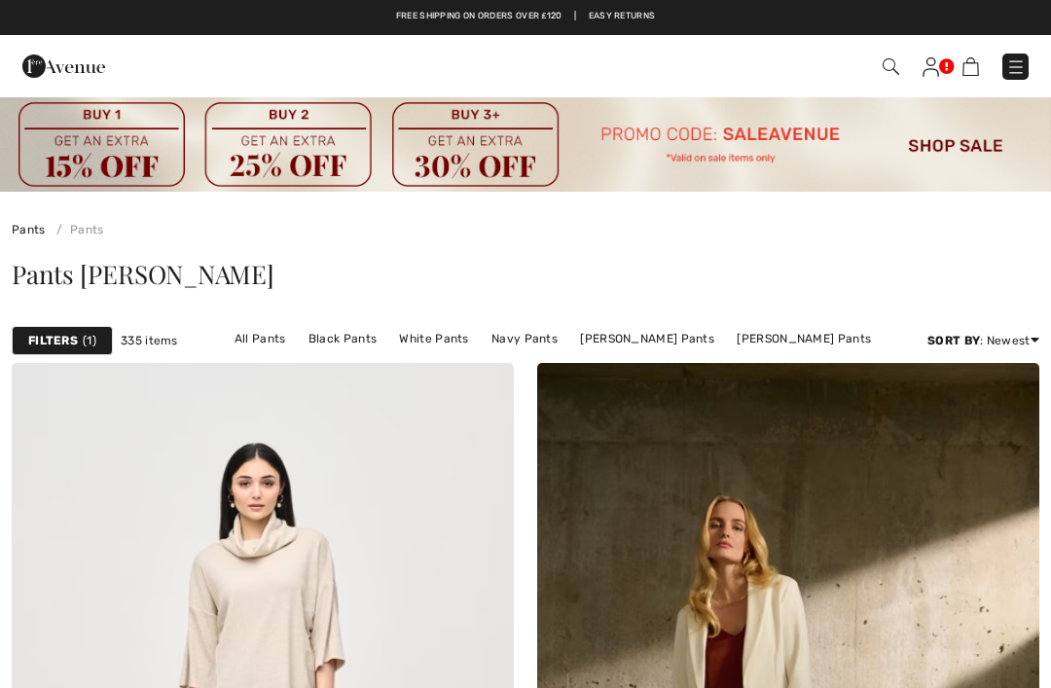
checkbox input "true"
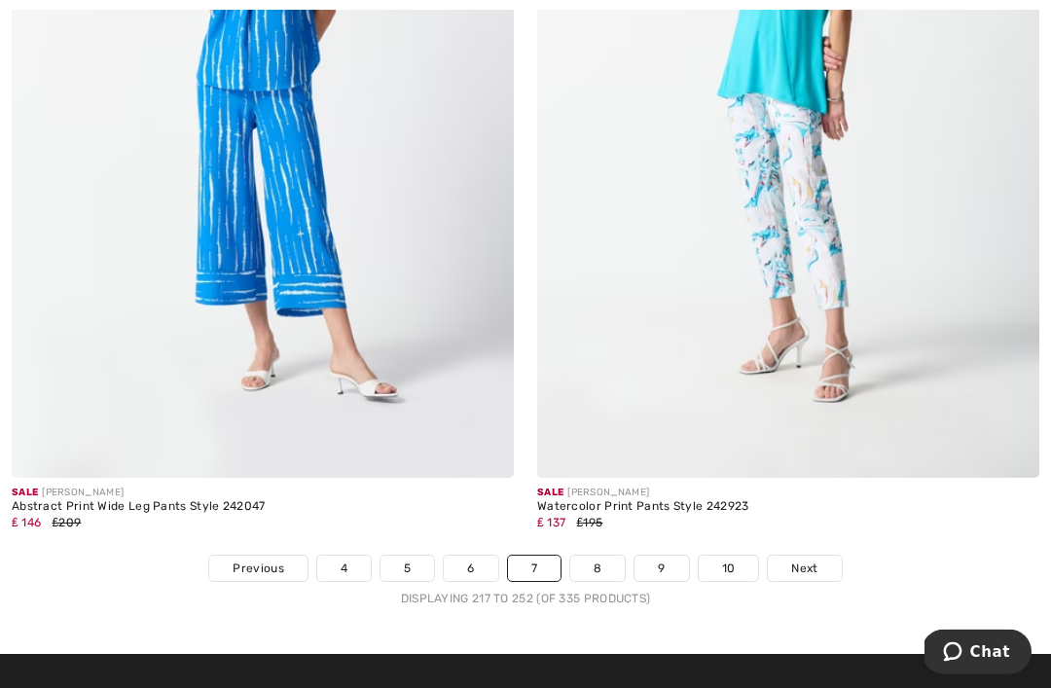
scroll to position [15433, 0]
click at [805, 560] on span "Next" at bounding box center [804, 569] width 26 height 18
click at [808, 560] on span "Next" at bounding box center [804, 569] width 26 height 18
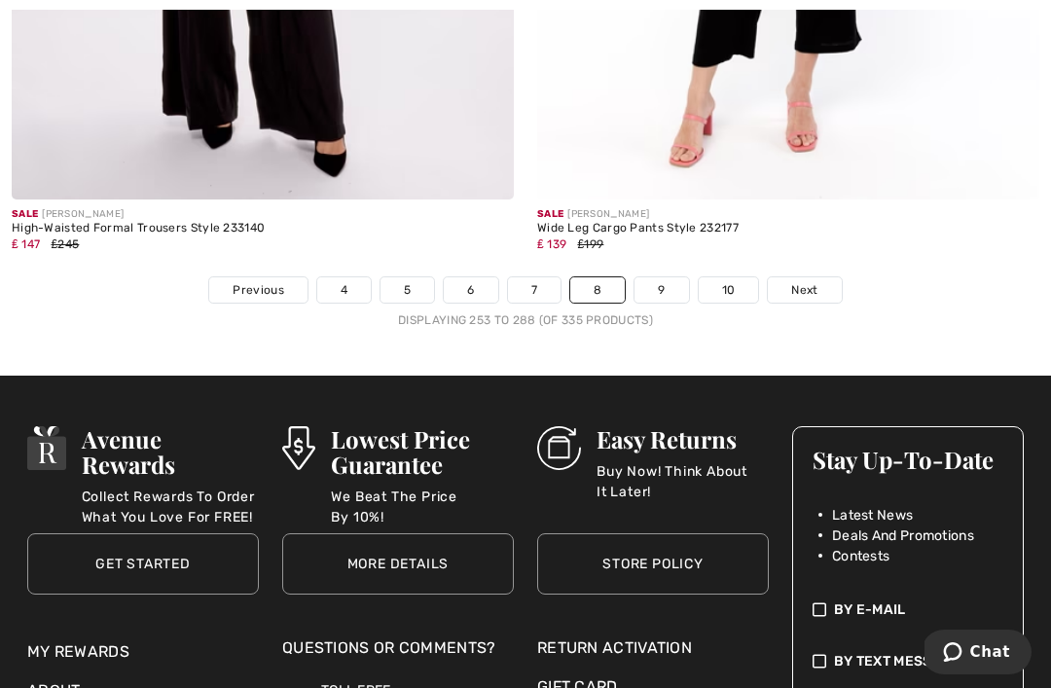
scroll to position [15515, 0]
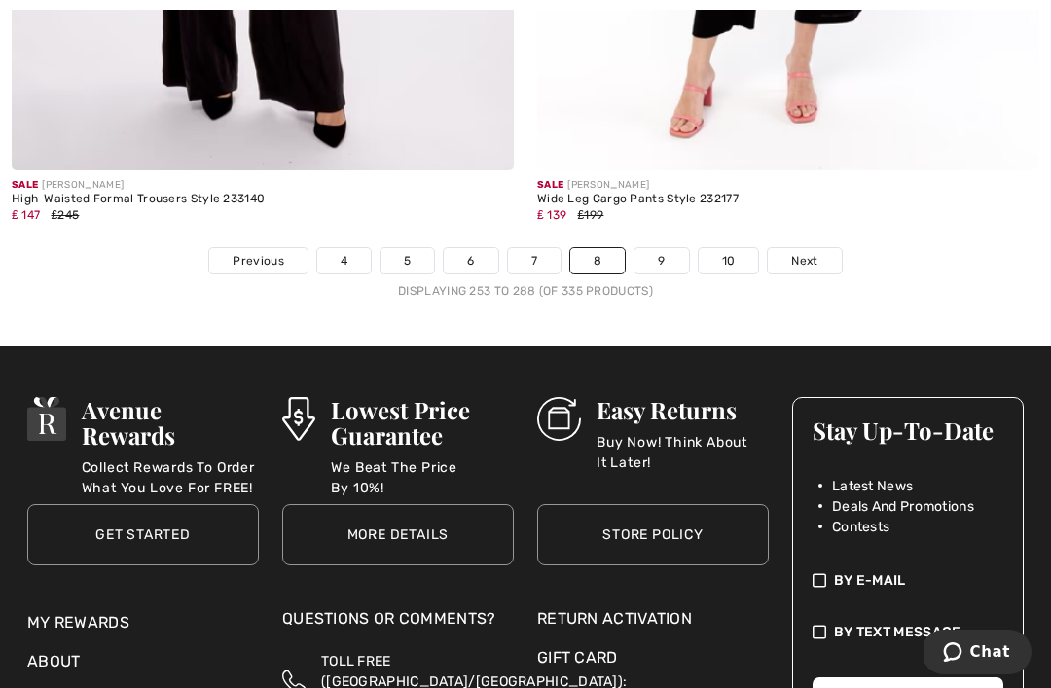
click at [668, 251] on link "9" at bounding box center [661, 260] width 54 height 25
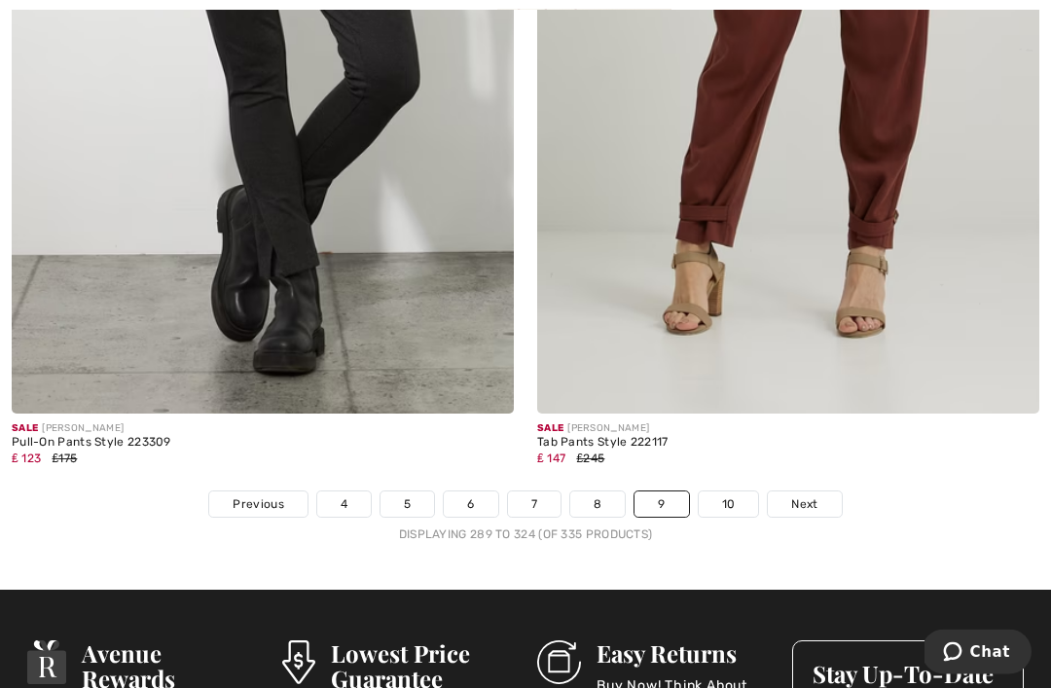
scroll to position [15340, 0]
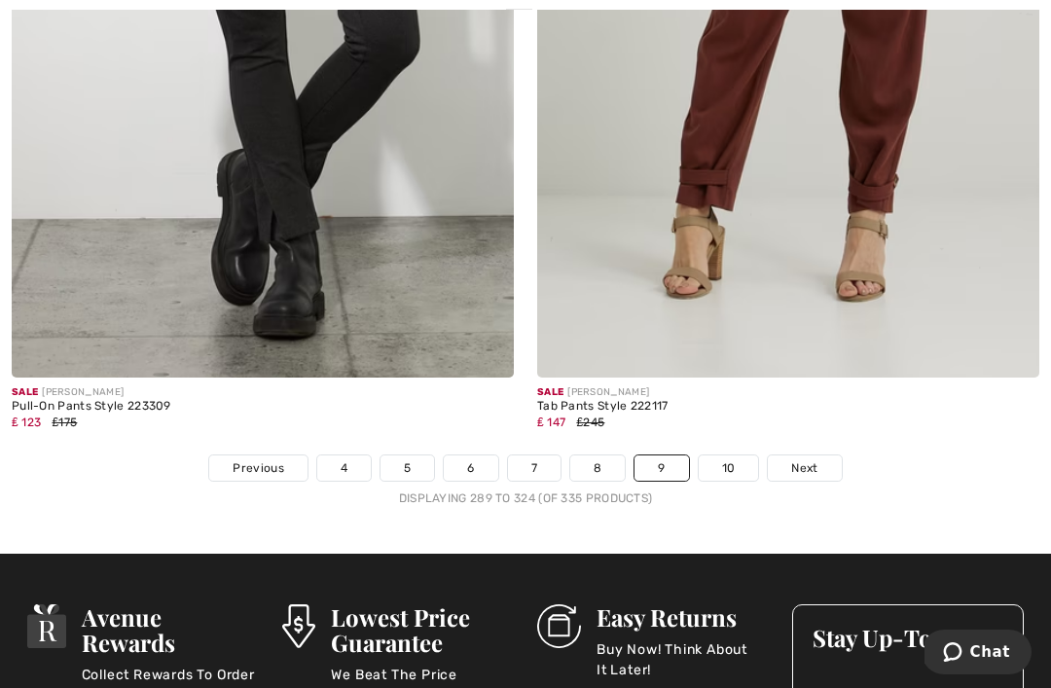
click at [776, 465] on link "Next" at bounding box center [804, 467] width 73 height 25
click at [741, 455] on link "10" at bounding box center [729, 467] width 60 height 25
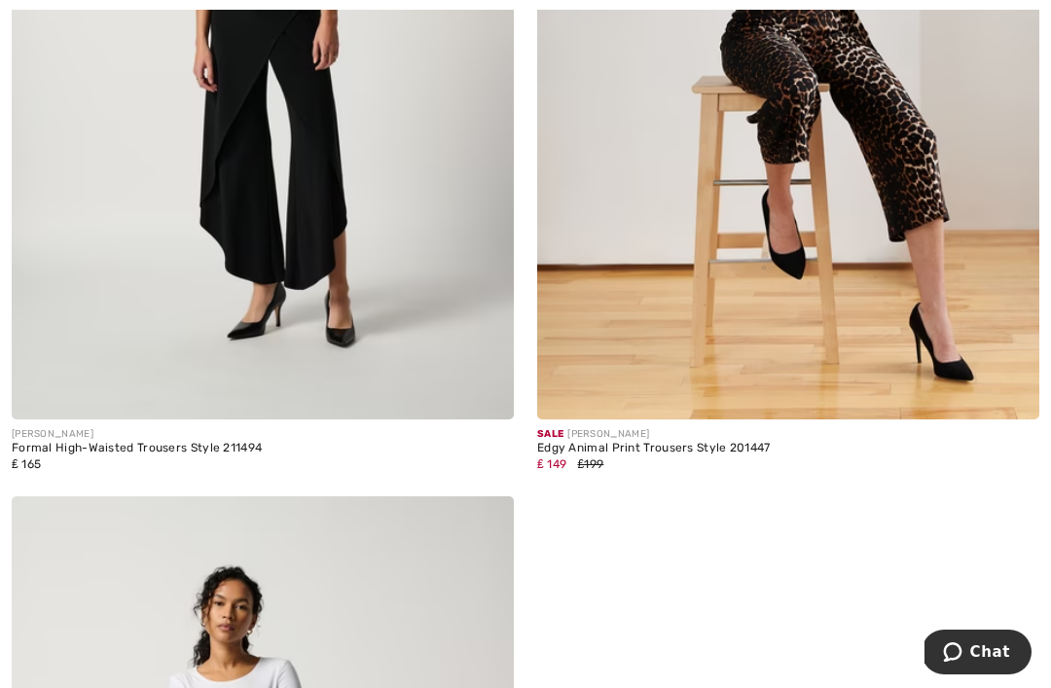
scroll to position [5516, 0]
